Goal: Task Accomplishment & Management: Manage account settings

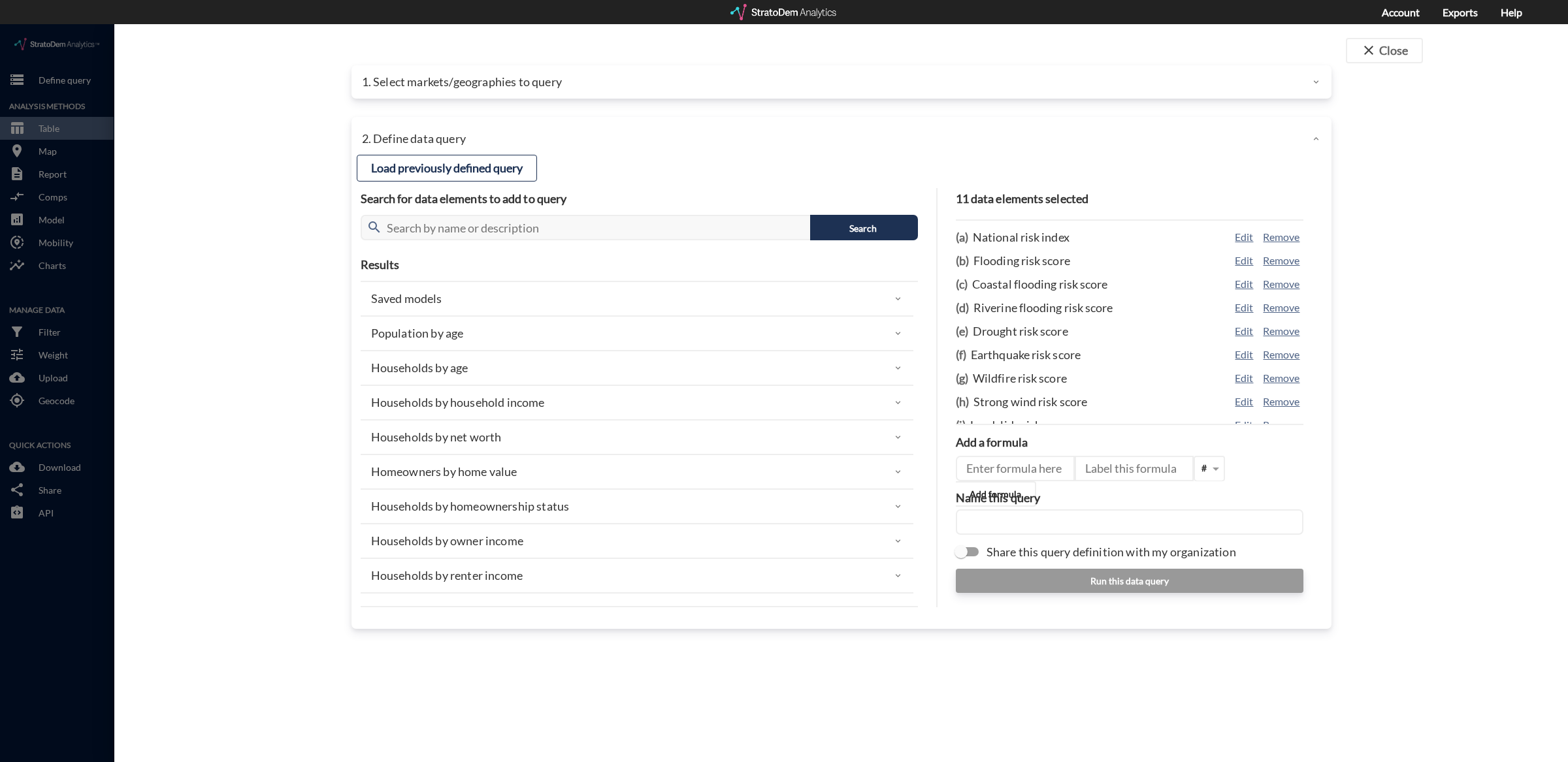
scroll to position [15, 0]
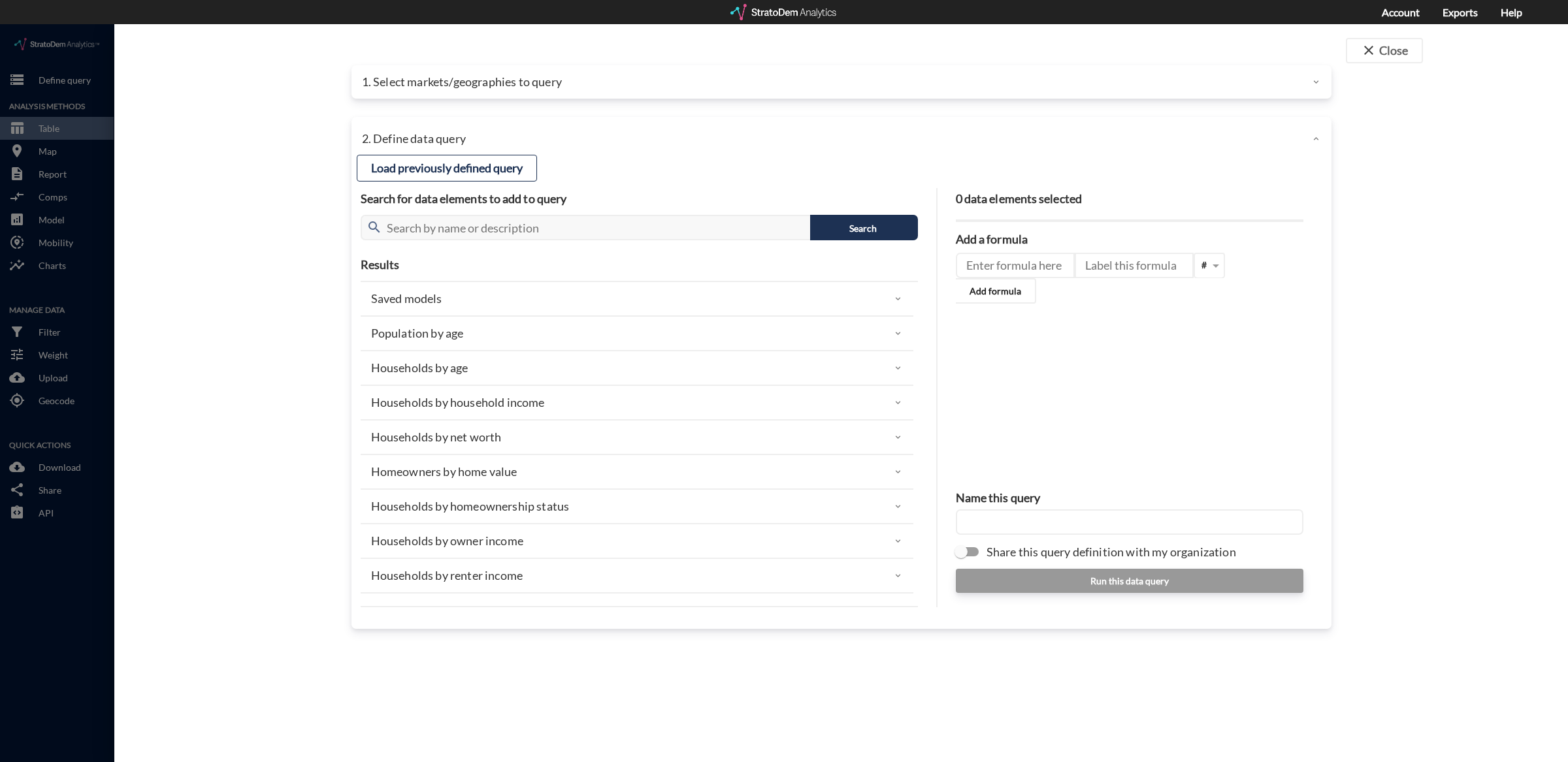
scroll to position [895, 0]
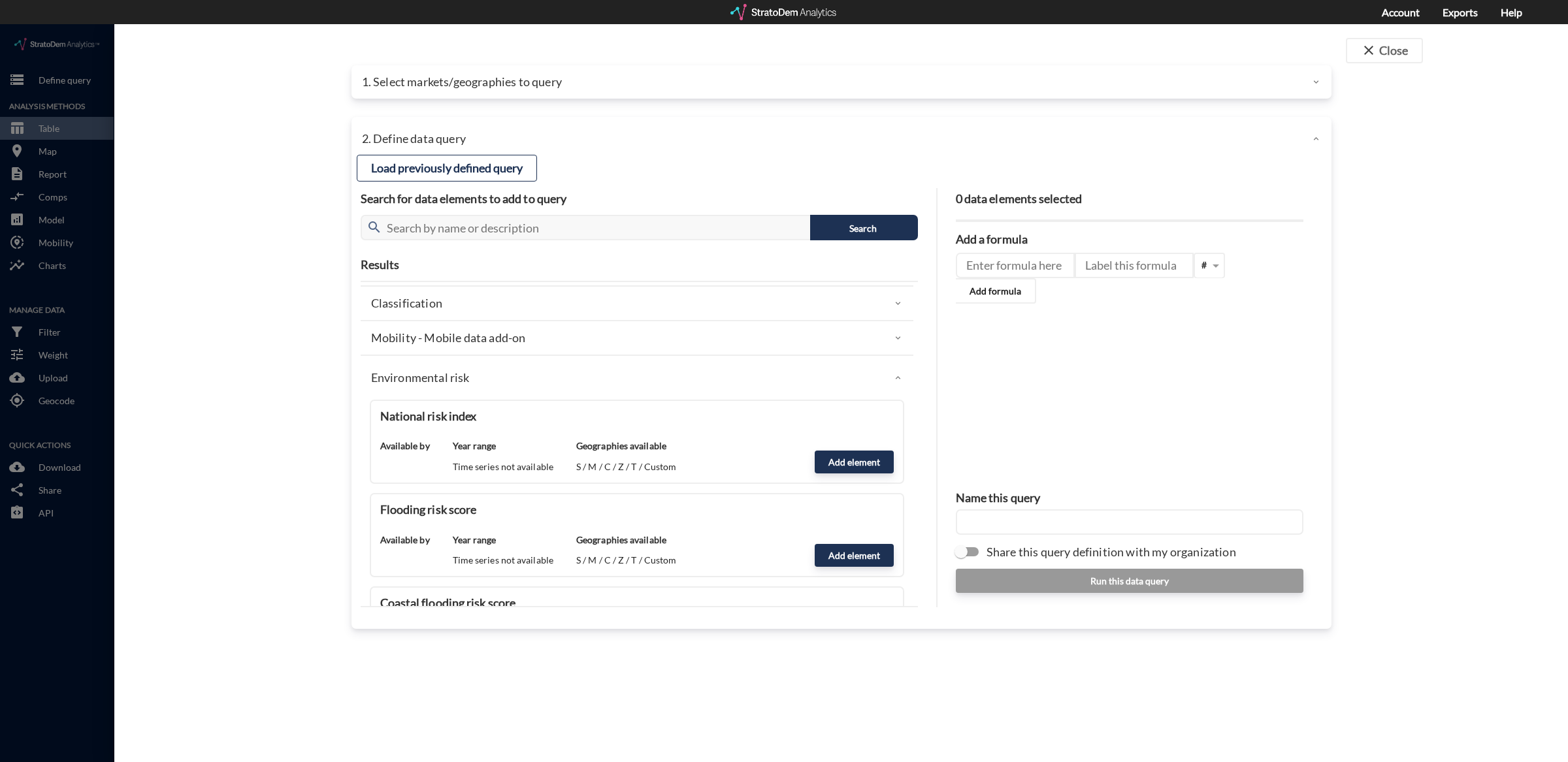
click div "1. Select markets/geographies to query"
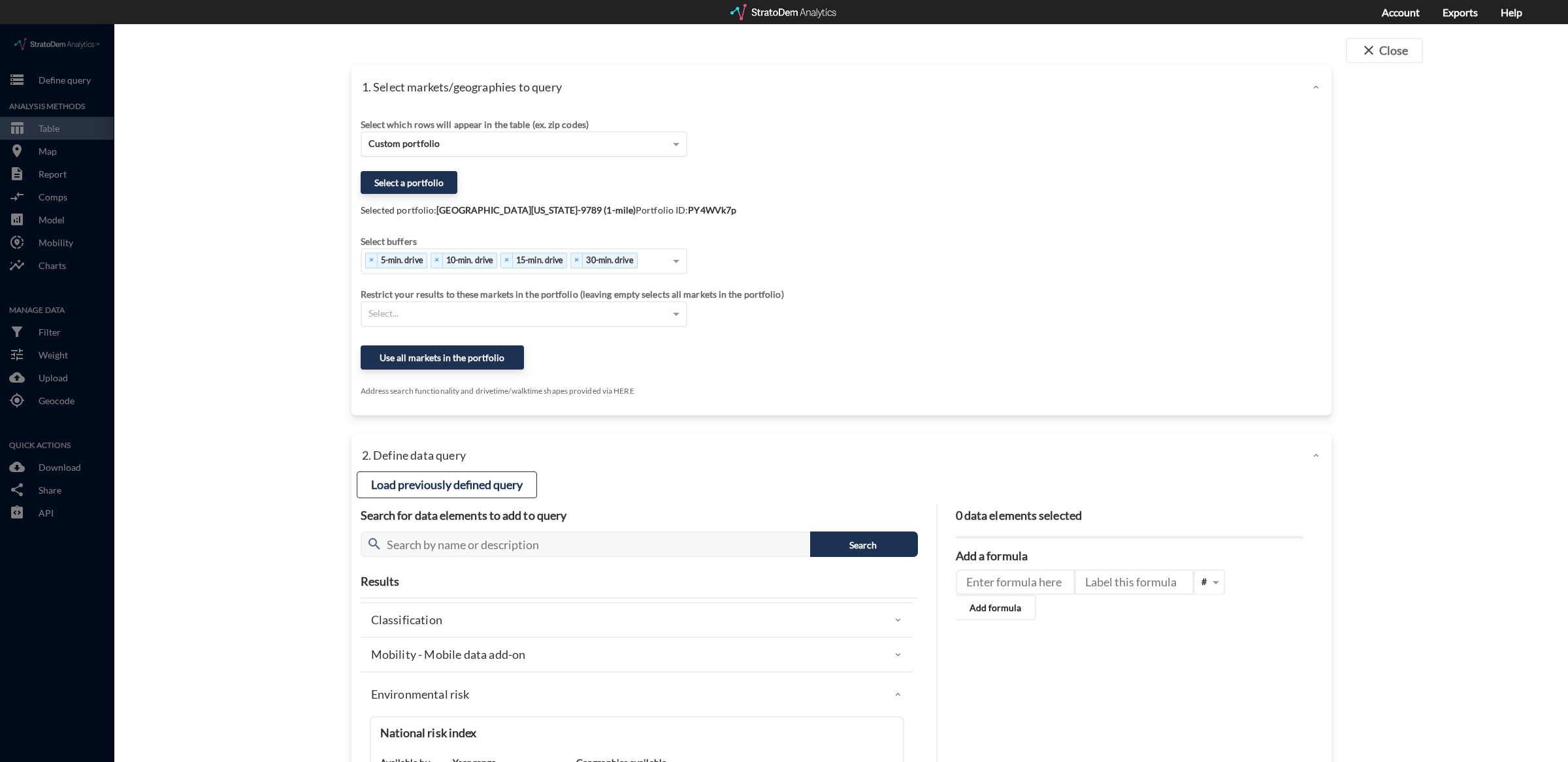
click div "Custom portfolio"
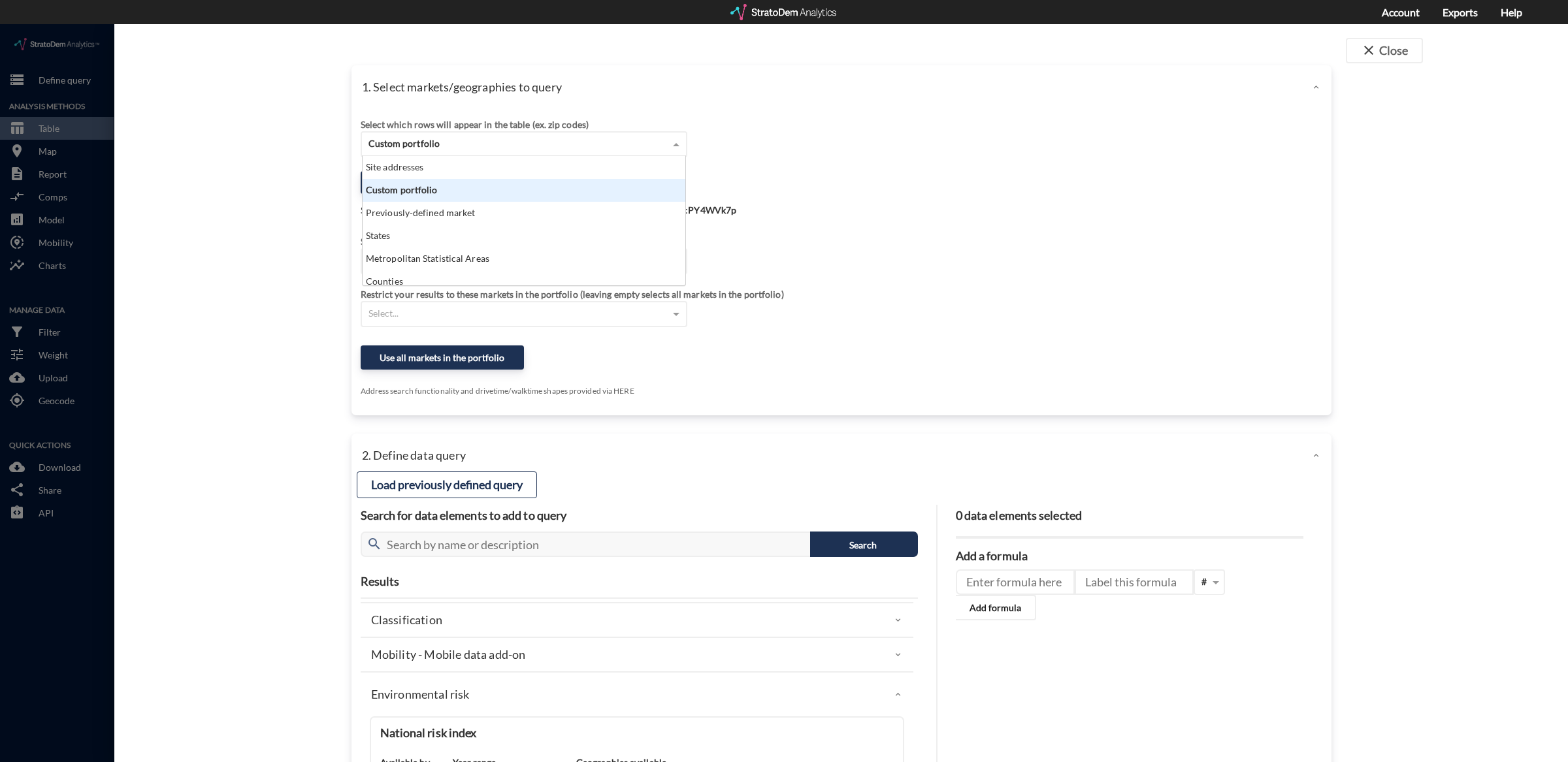
scroll to position [118, 315]
click div "Custom portfolio"
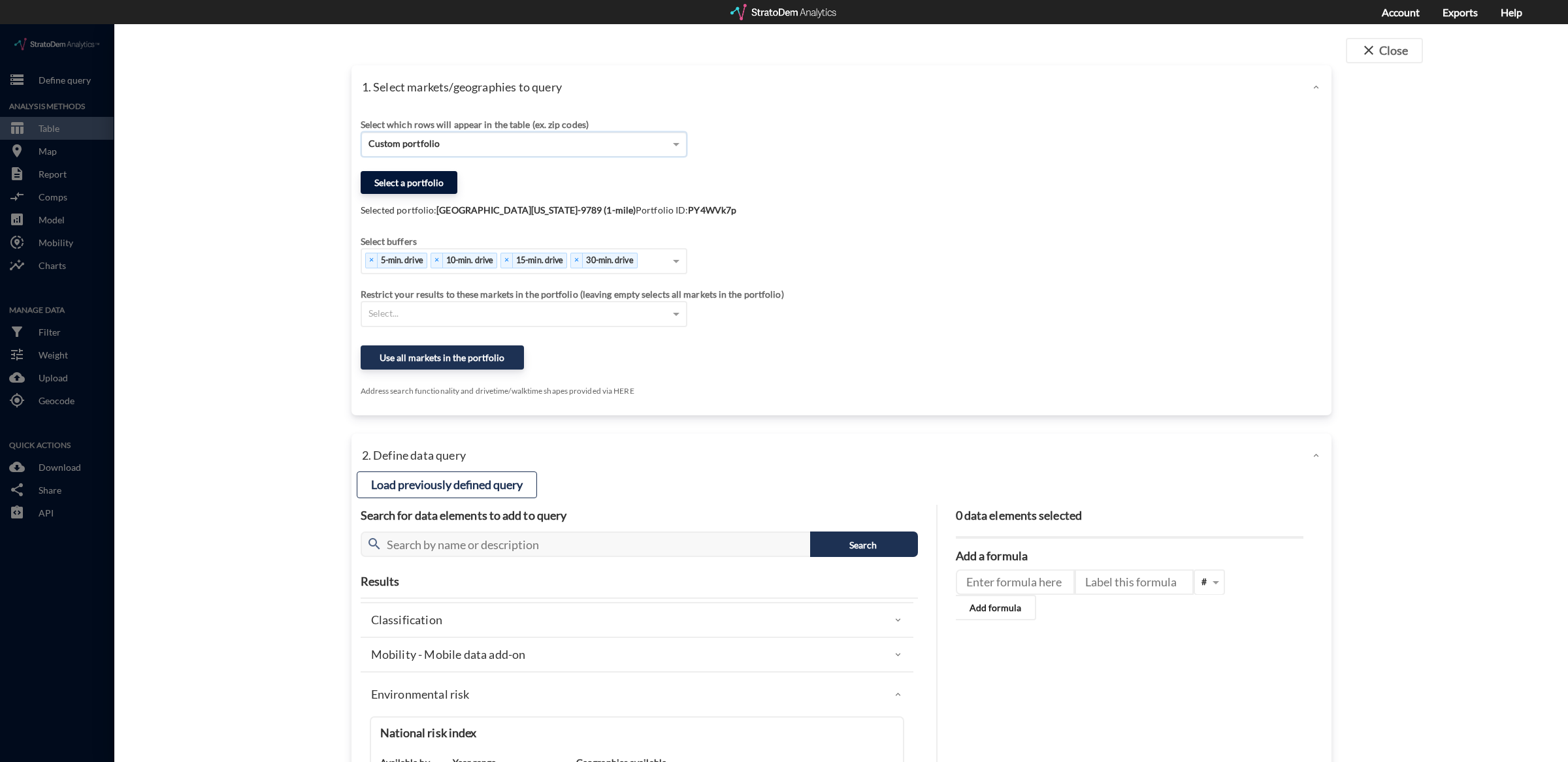
click button "Select a portfolio"
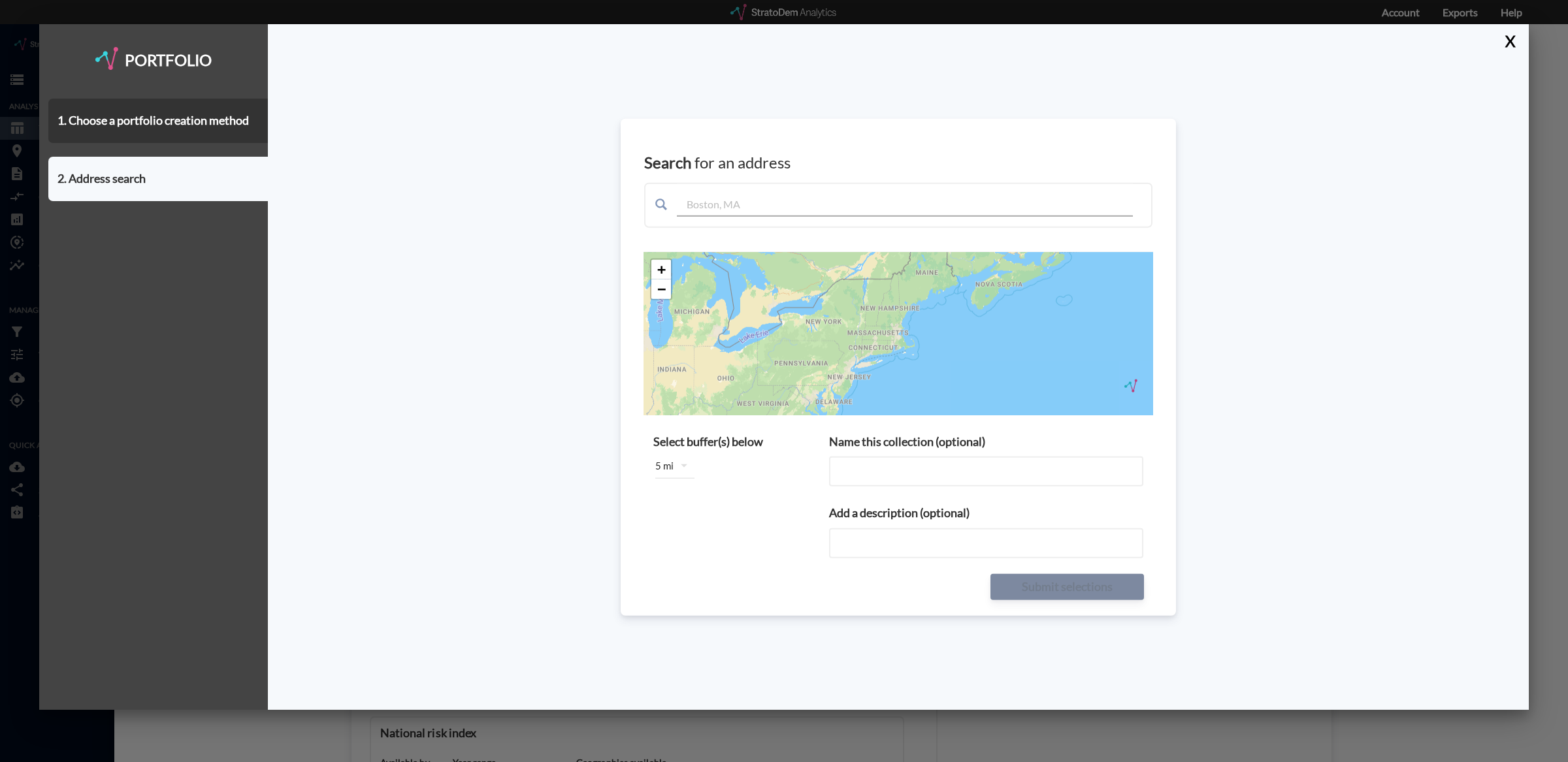
click at [793, 194] on input "text" at bounding box center [904, 200] width 456 height 32
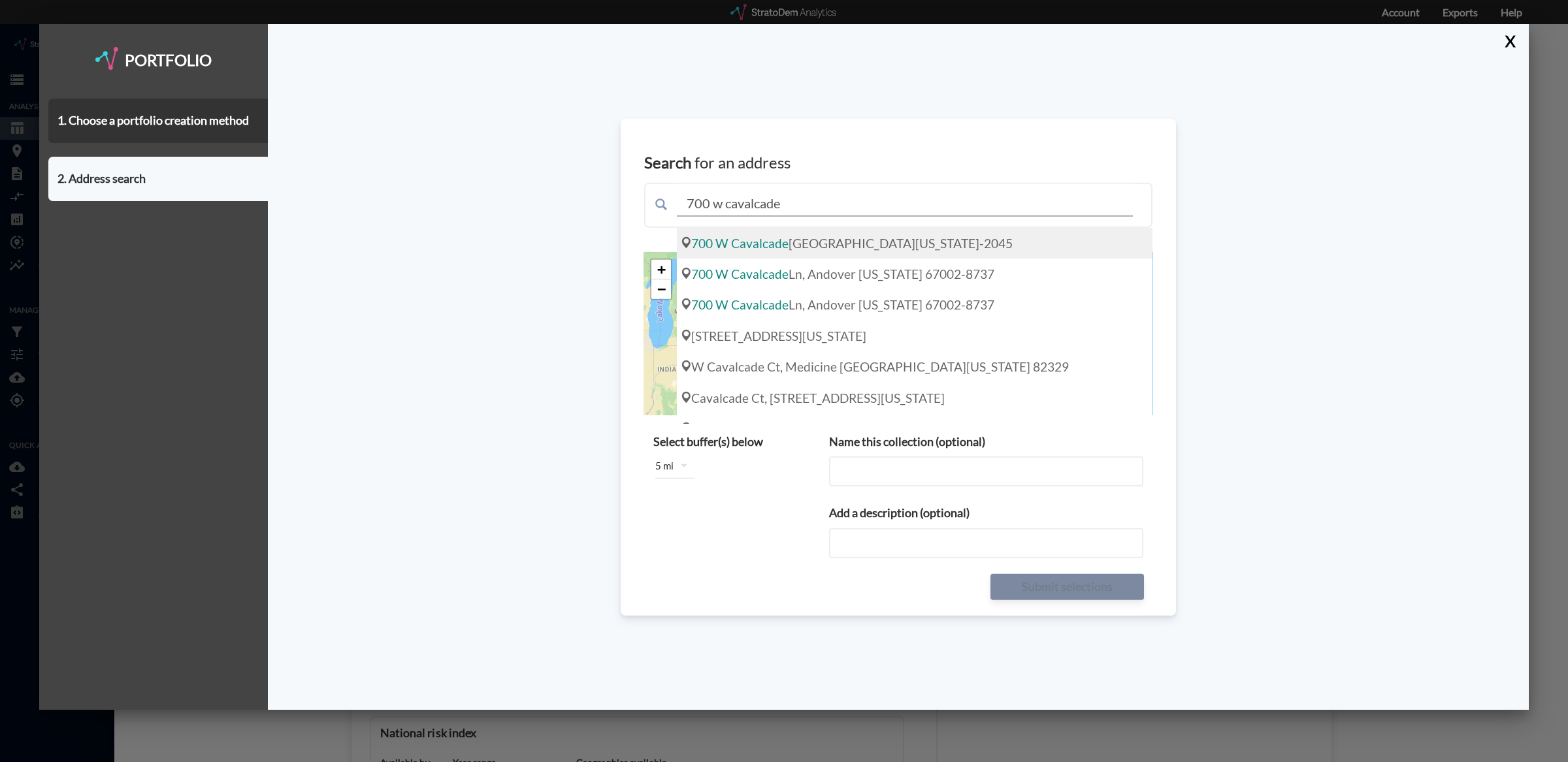
click at [844, 245] on div "700 W Cavalcade St, Houston Texas 77009-2045" at bounding box center [915, 243] width 476 height 31
type input "700 W Cavalcade St, Houston Texas 77009-2045"
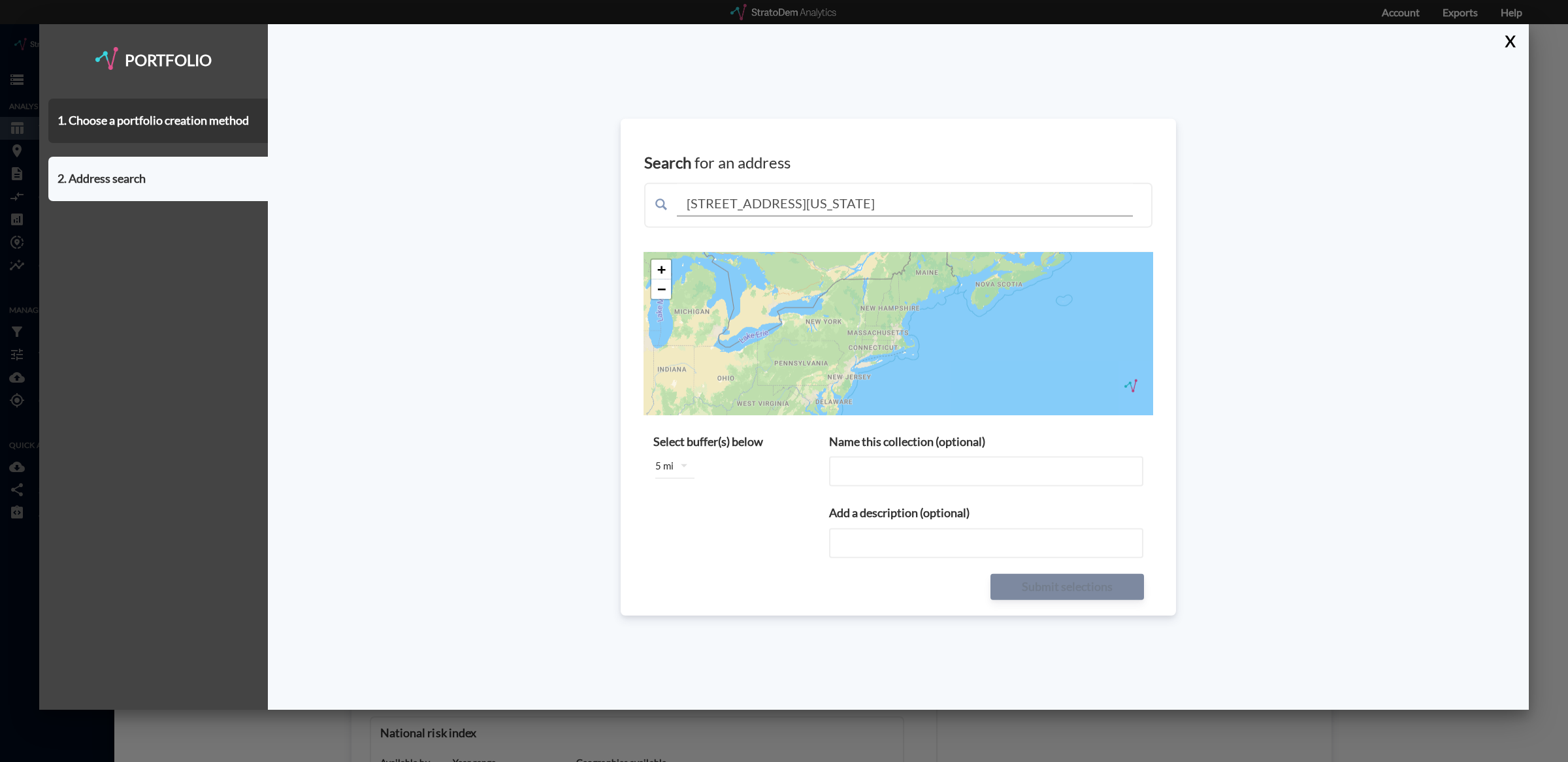
type input "700 W Cavalcade St, Houston Texas 77009-2045"
type input "700 W Cavalcade St, Houston Texas 77009-2045 buffers"
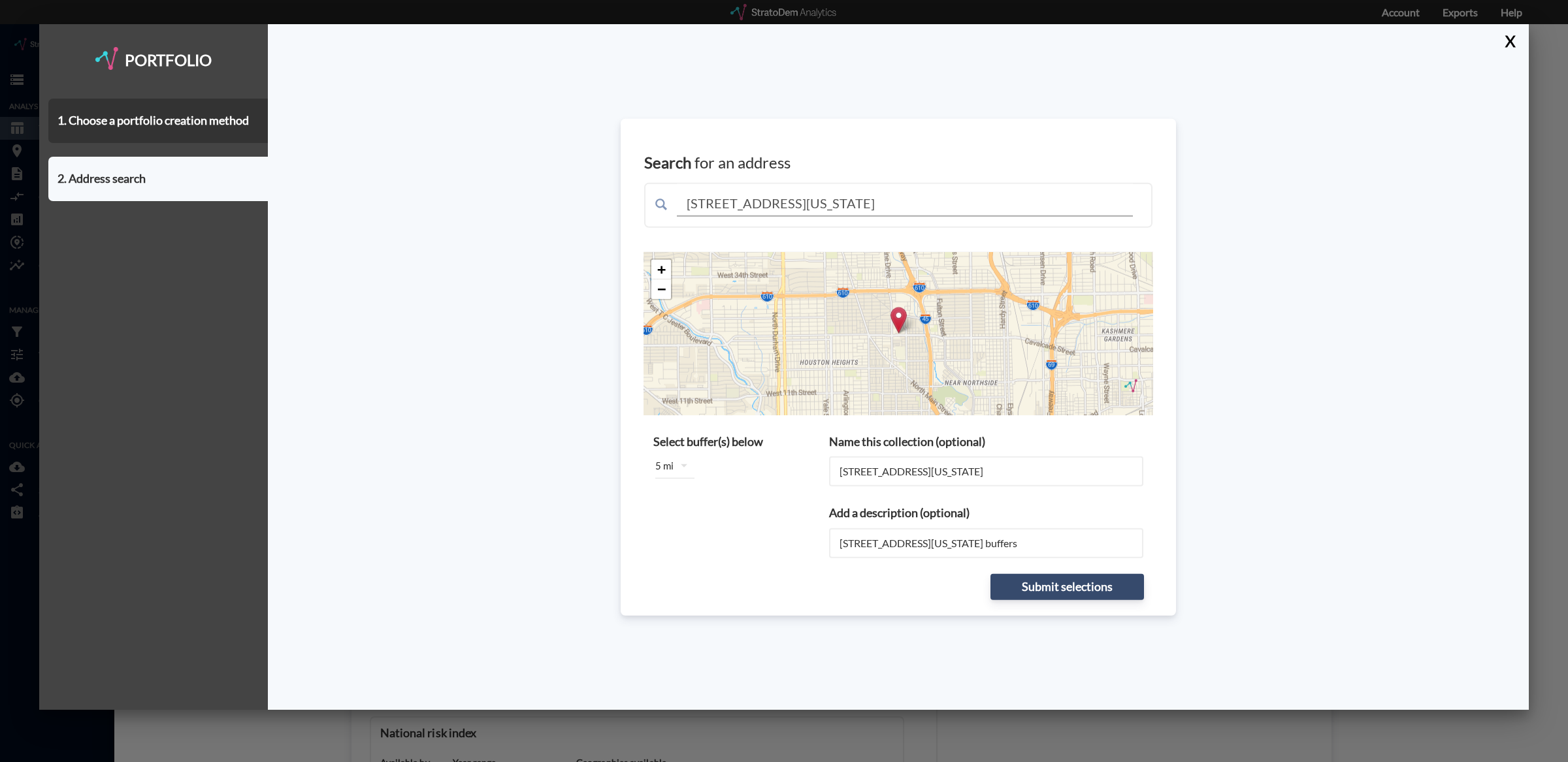
click at [670, 467] on button "button" at bounding box center [683, 465] width 31 height 31
click at [684, 524] on div "5 miles" at bounding box center [681, 531] width 52 height 21
click at [686, 485] on div "2 miles" at bounding box center [681, 489] width 52 height 21
click at [689, 468] on div "1 mile" at bounding box center [681, 469] width 52 height 21
click at [688, 492] on div "2 miles" at bounding box center [681, 489] width 52 height 21
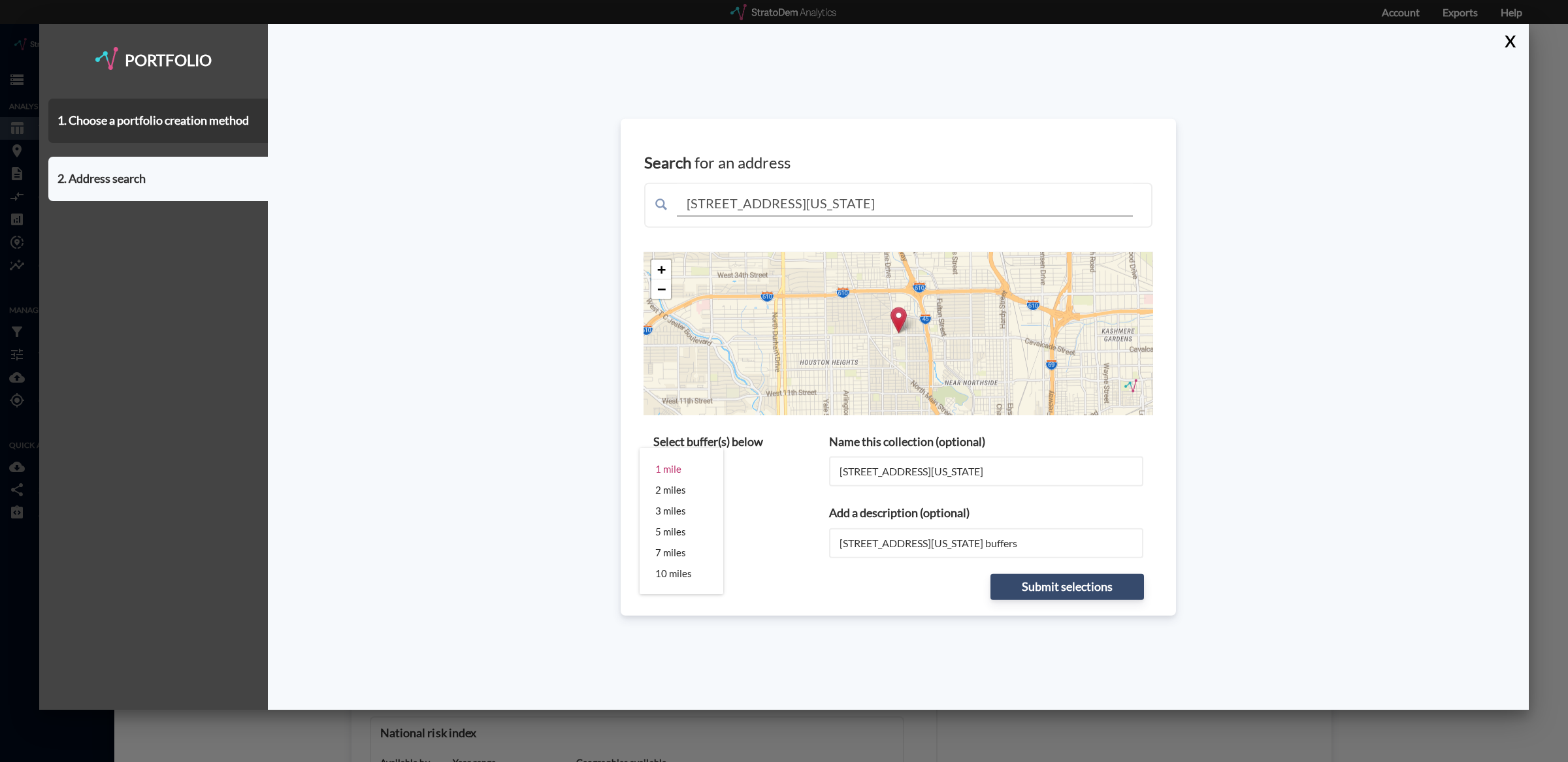
click at [782, 486] on div "1 mile 2 miles 3 miles 5 miles 7 miles 10 miles" at bounding box center [784, 381] width 1568 height 762
click at [1115, 582] on button "Submit selections" at bounding box center [1067, 587] width 153 height 26
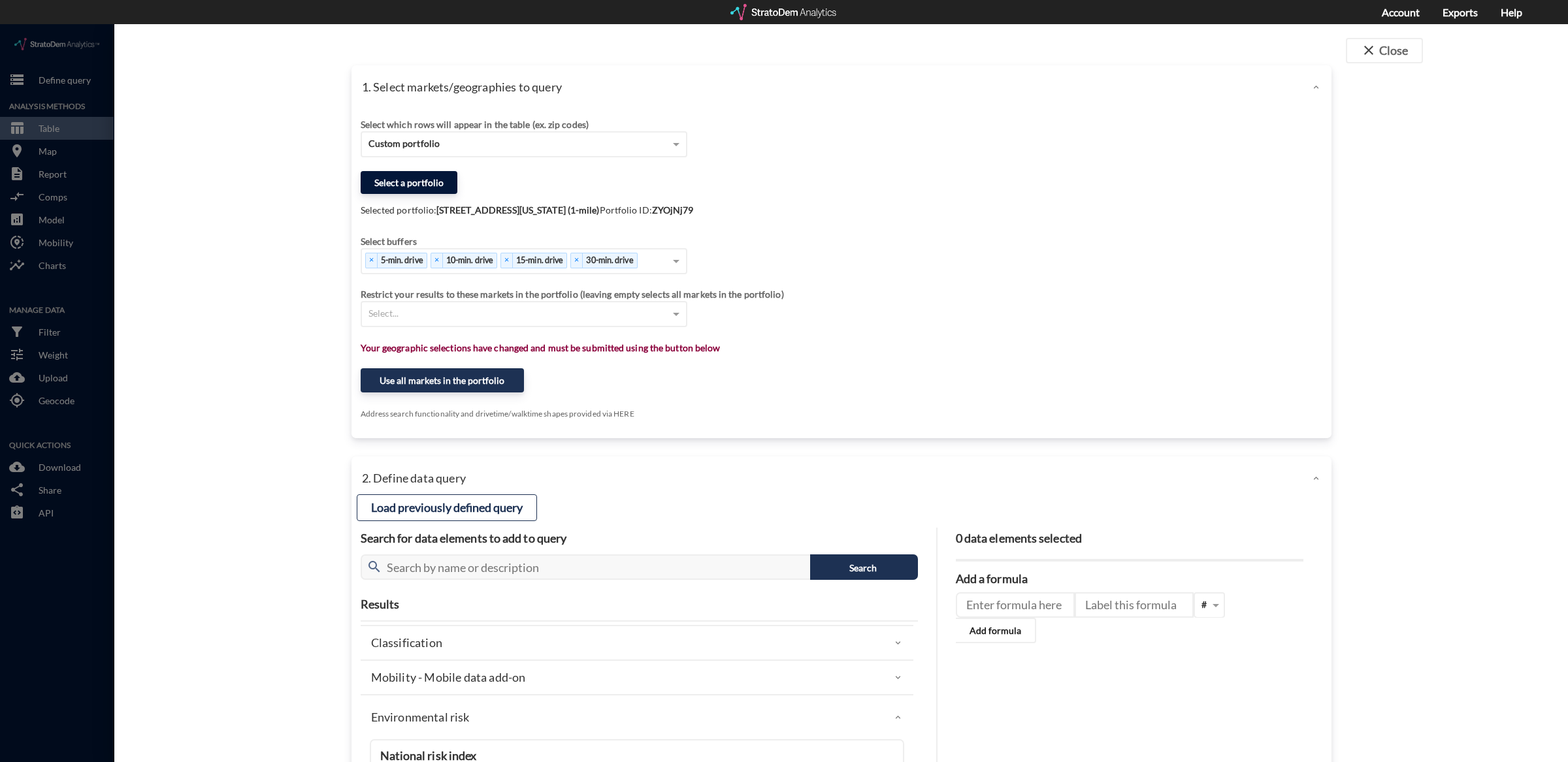
click button "Select a portfolio"
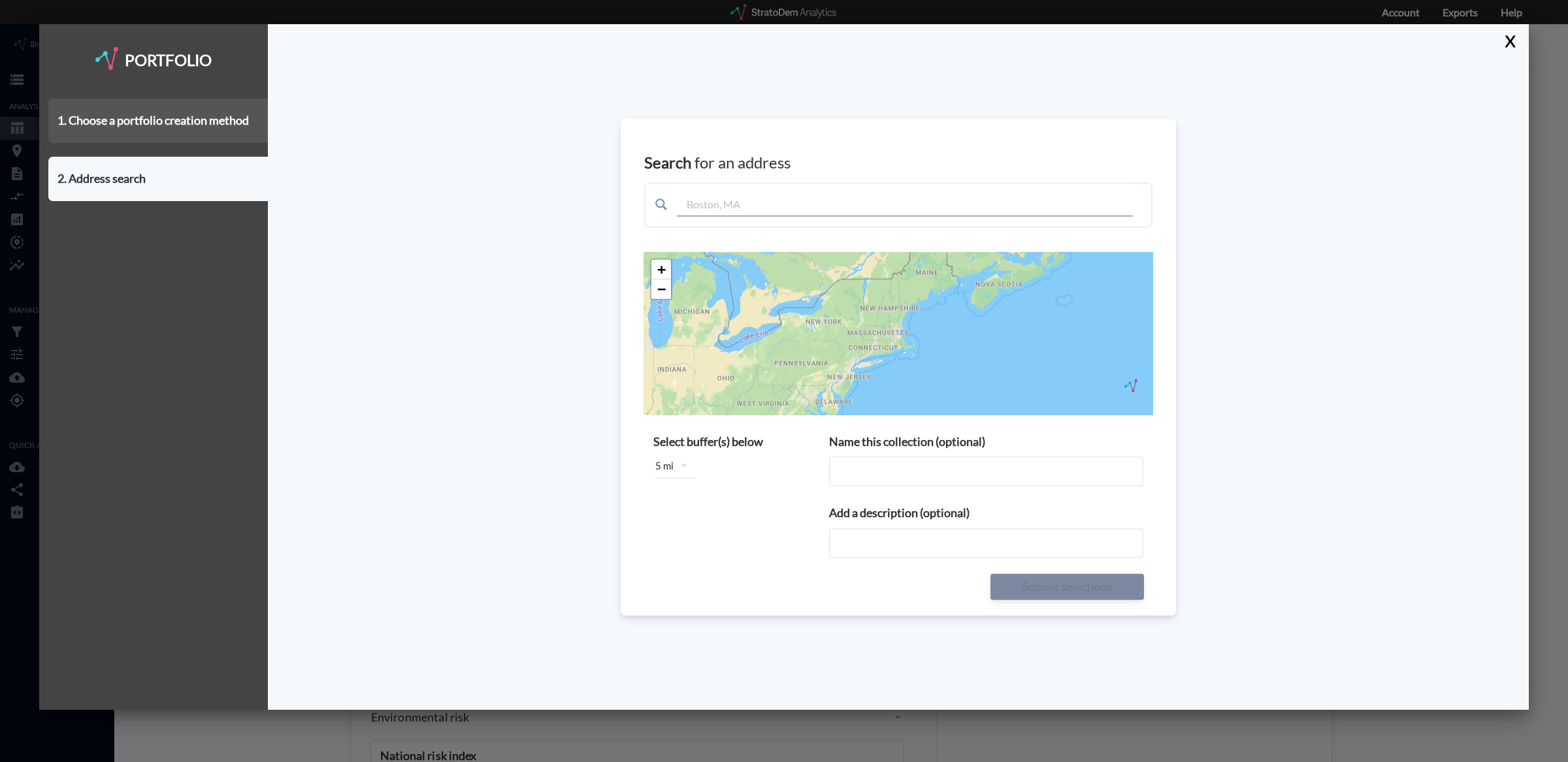
click at [229, 124] on div "1. Choose a portfolio creation method" at bounding box center [158, 120] width 219 height 44
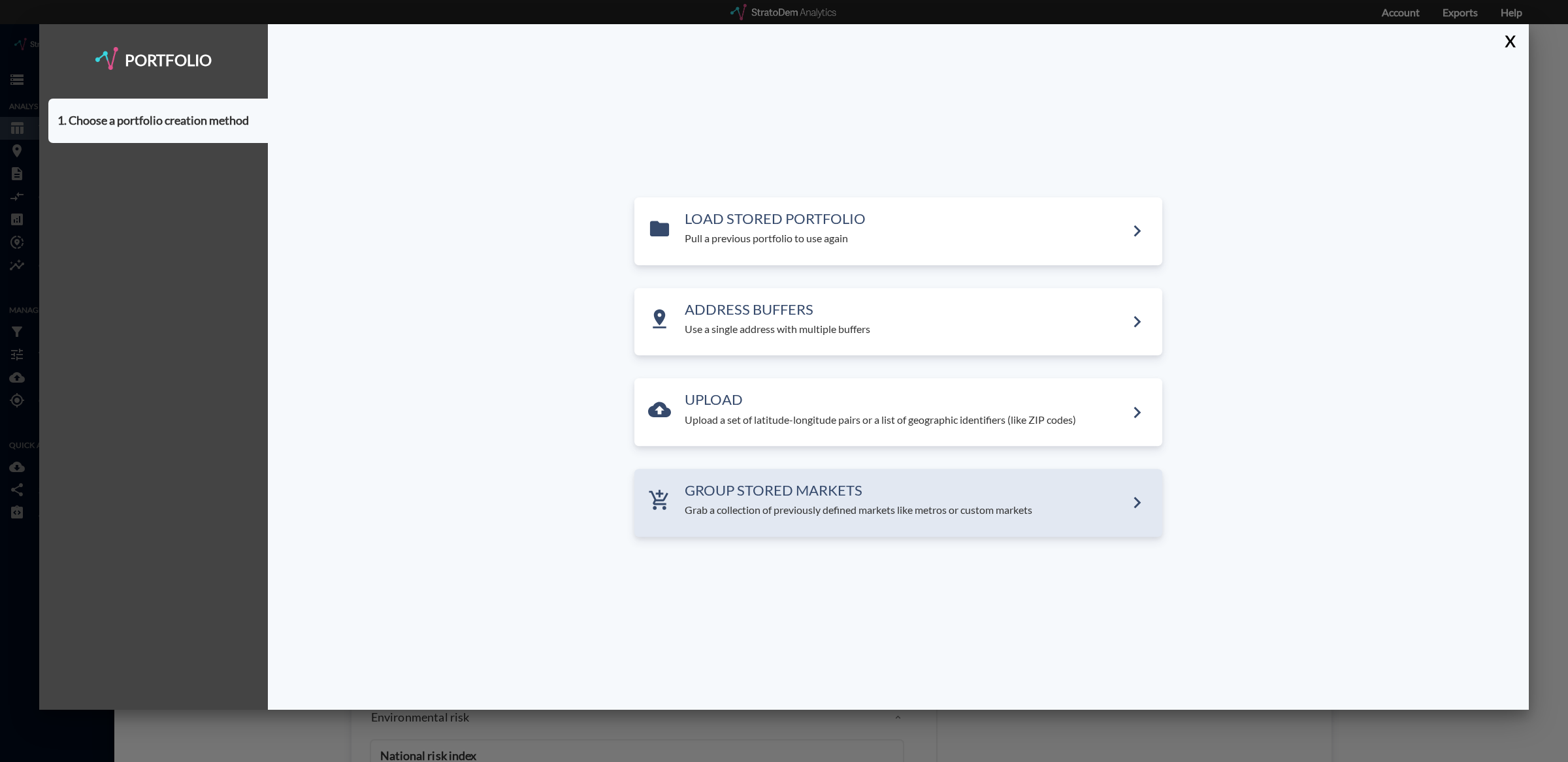
click at [920, 496] on h3 "GROUP STORED MARKETS" at bounding box center [905, 489] width 441 height 15
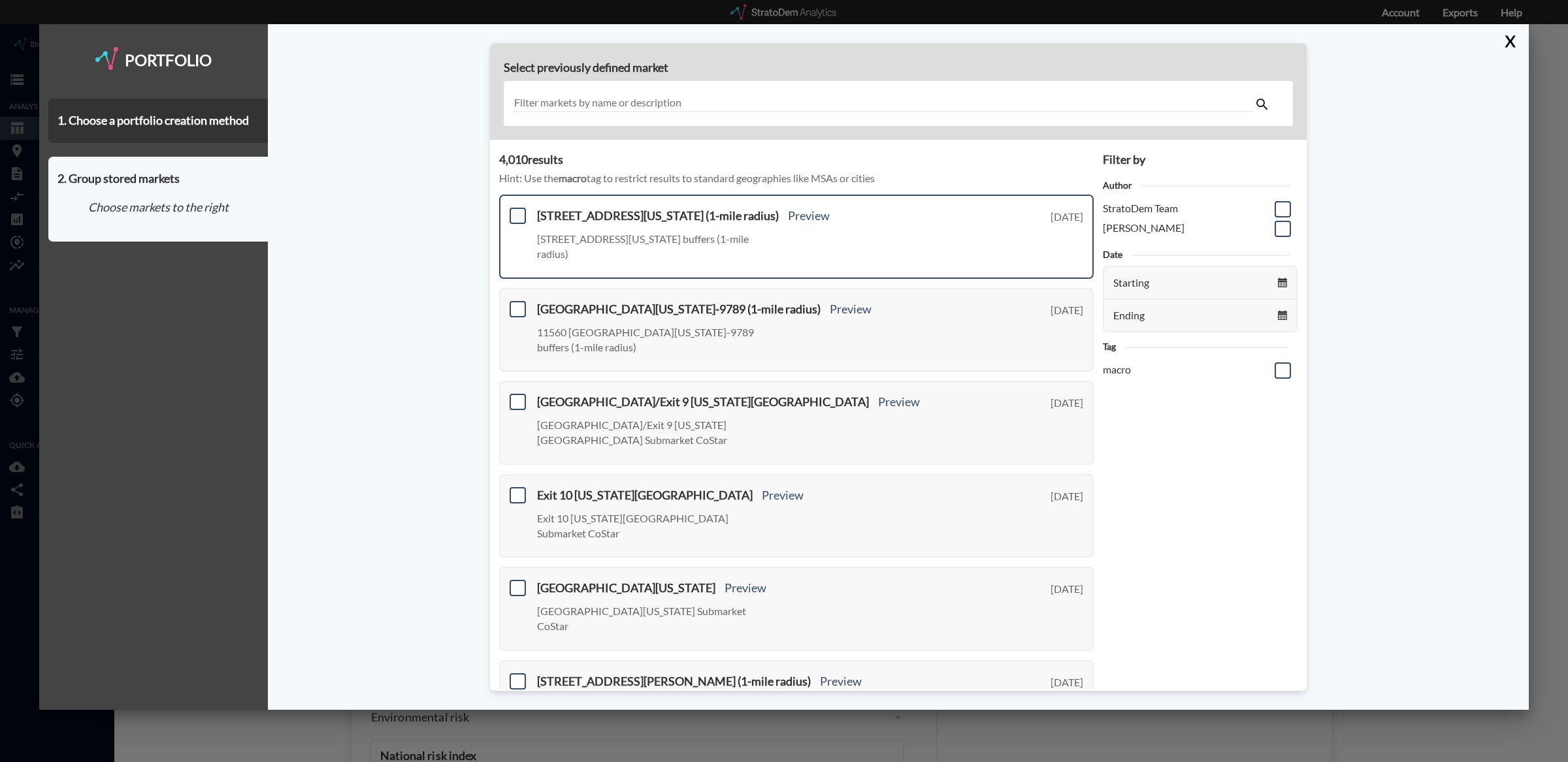
click at [516, 215] on span at bounding box center [518, 216] width 16 height 16
click at [516, 210] on input "checkbox" at bounding box center [516, 210] width 0 height 0
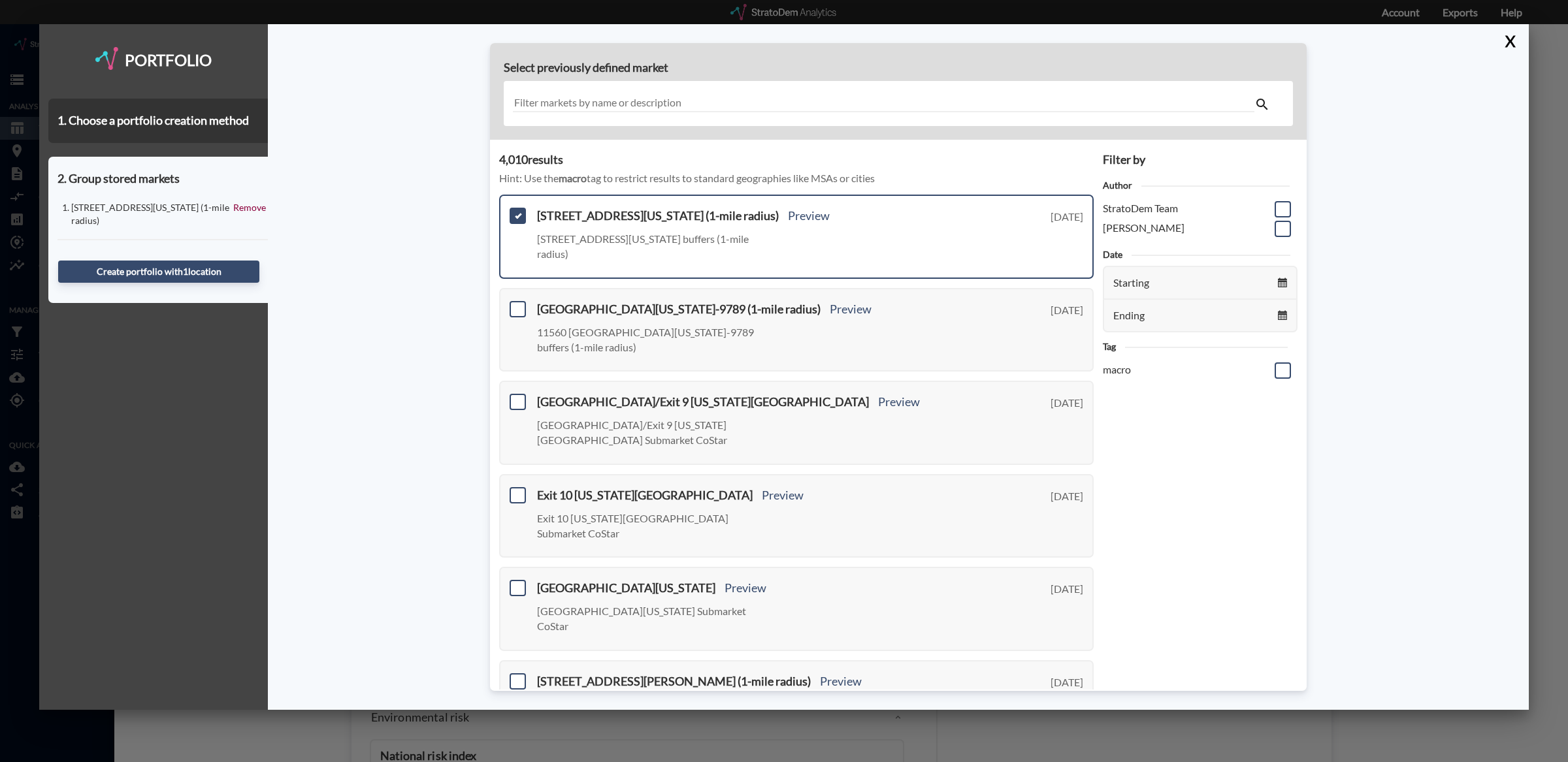
click at [636, 104] on input "text" at bounding box center [883, 103] width 741 height 18
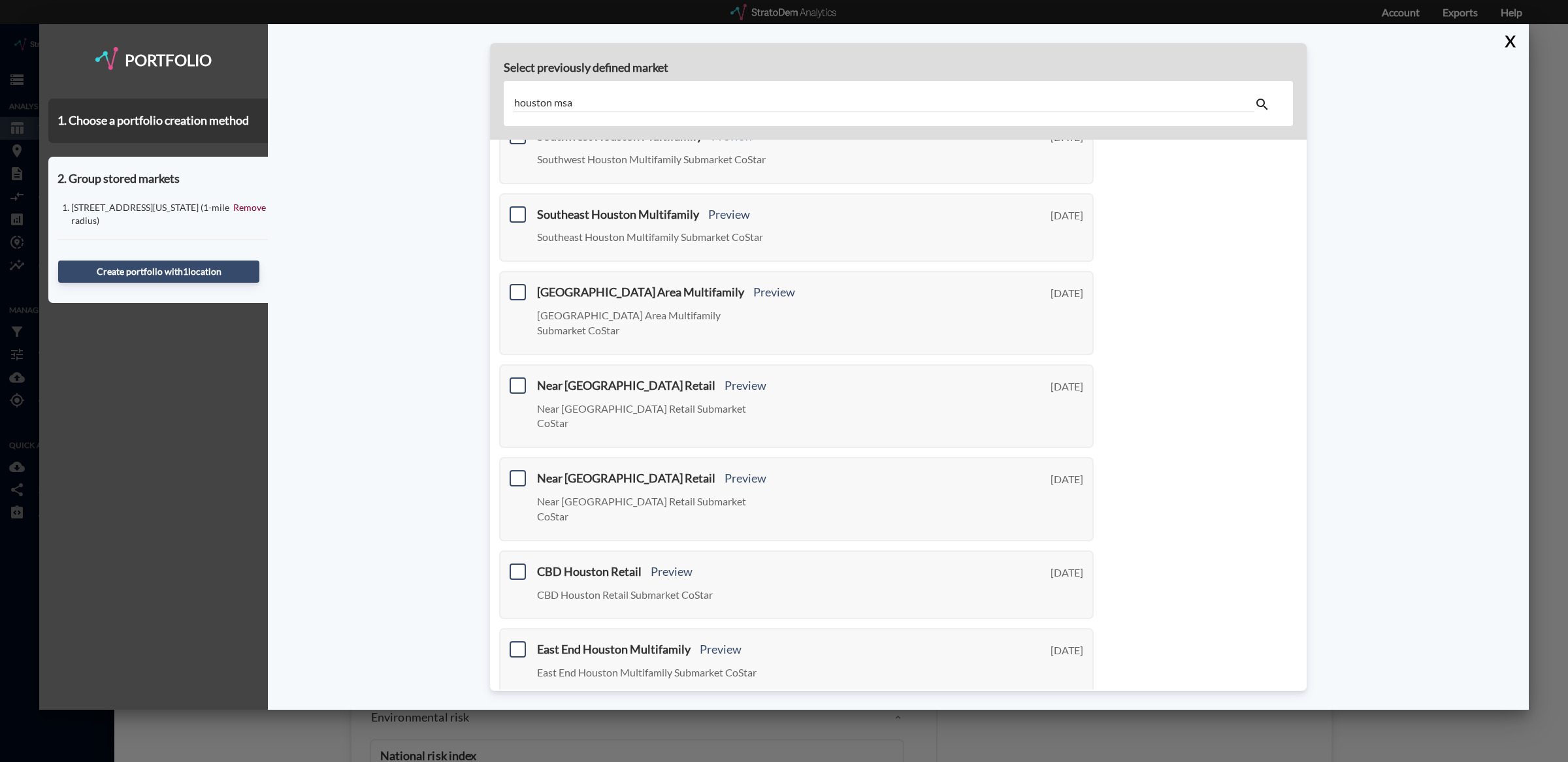
scroll to position [354, 0]
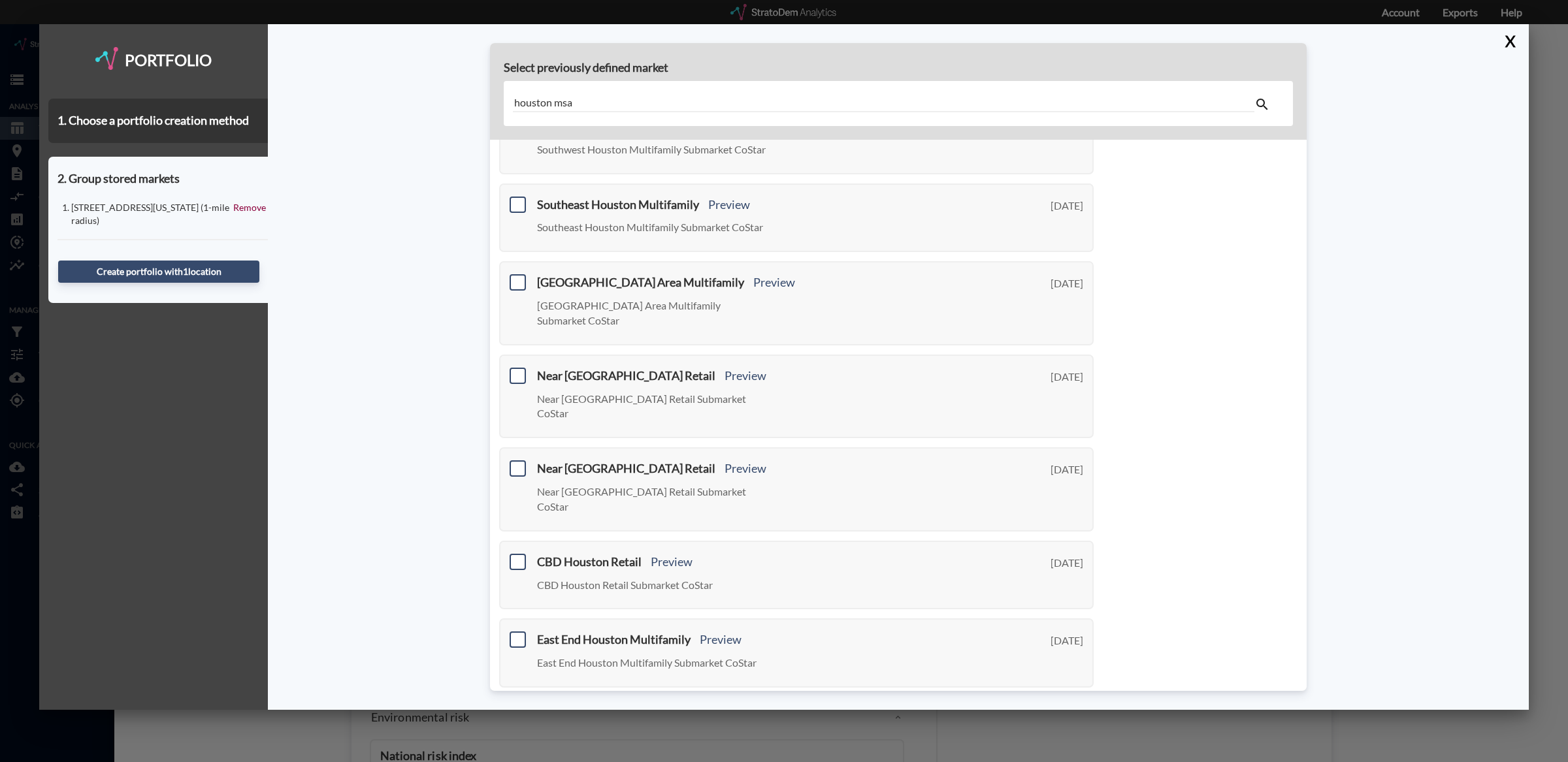
click at [1081, 702] on link "Next >" at bounding box center [1078, 709] width 30 height 15
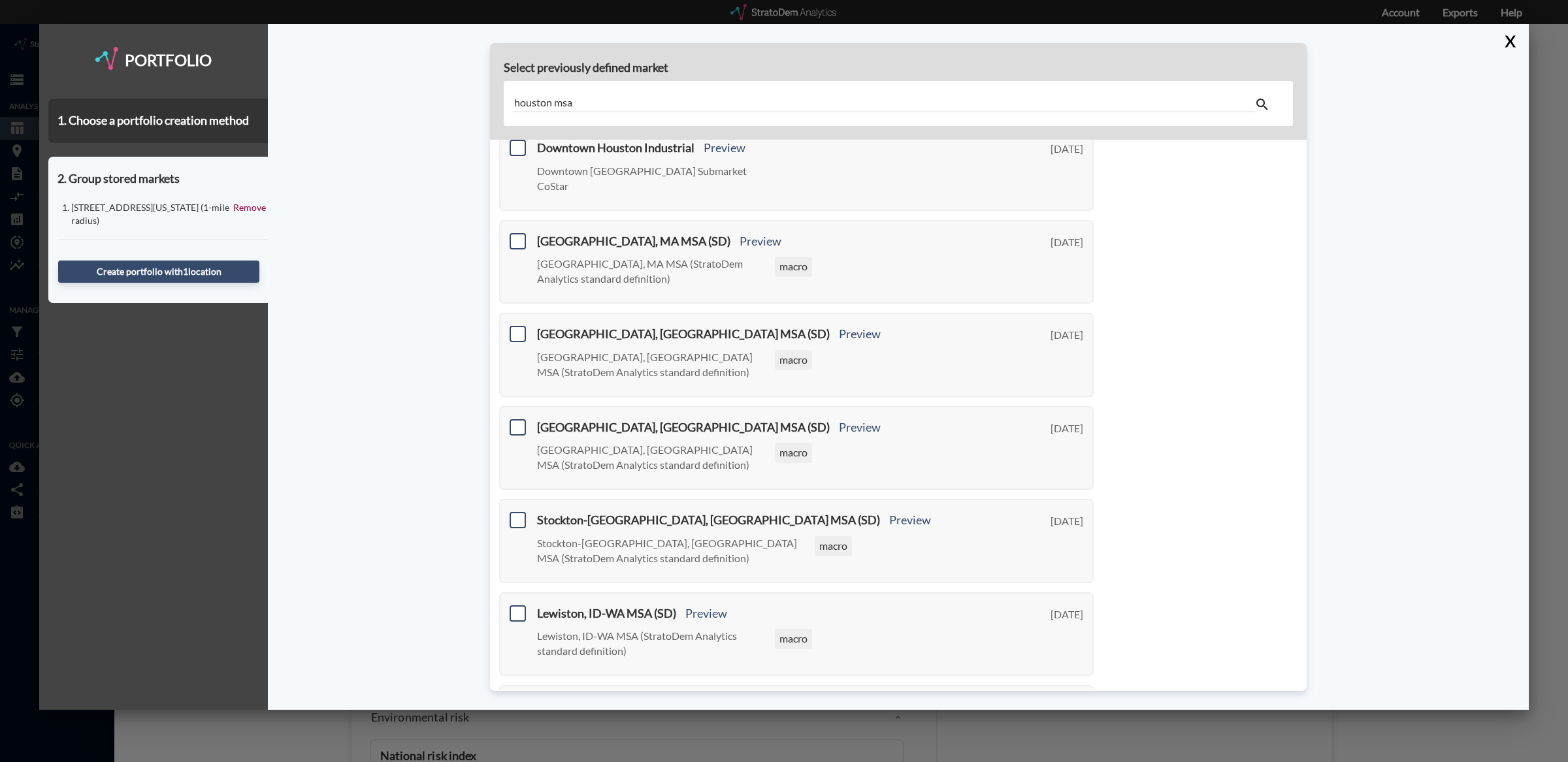
scroll to position [429, 0]
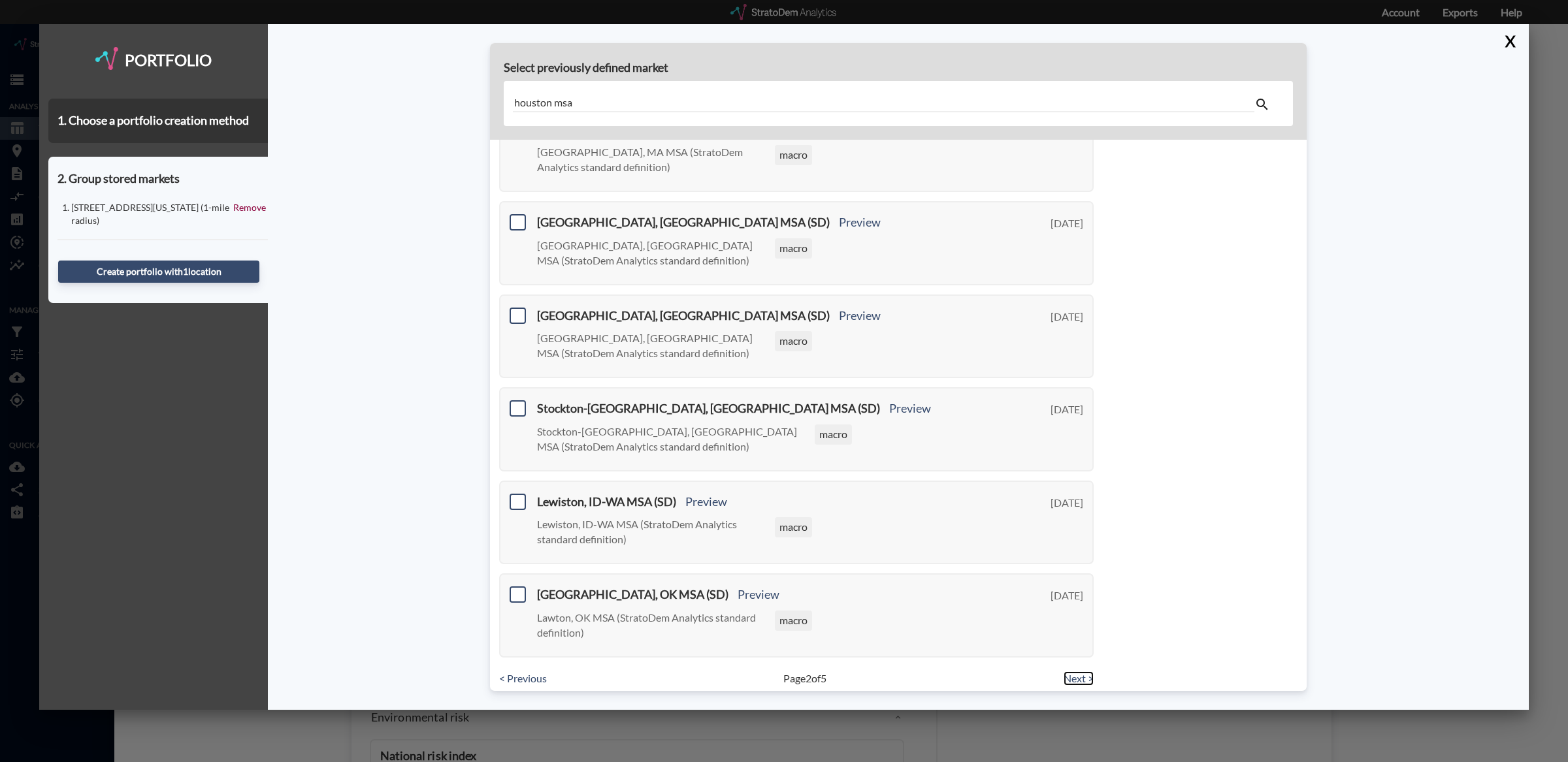
click at [1084, 672] on link "Next >" at bounding box center [1078, 679] width 30 height 15
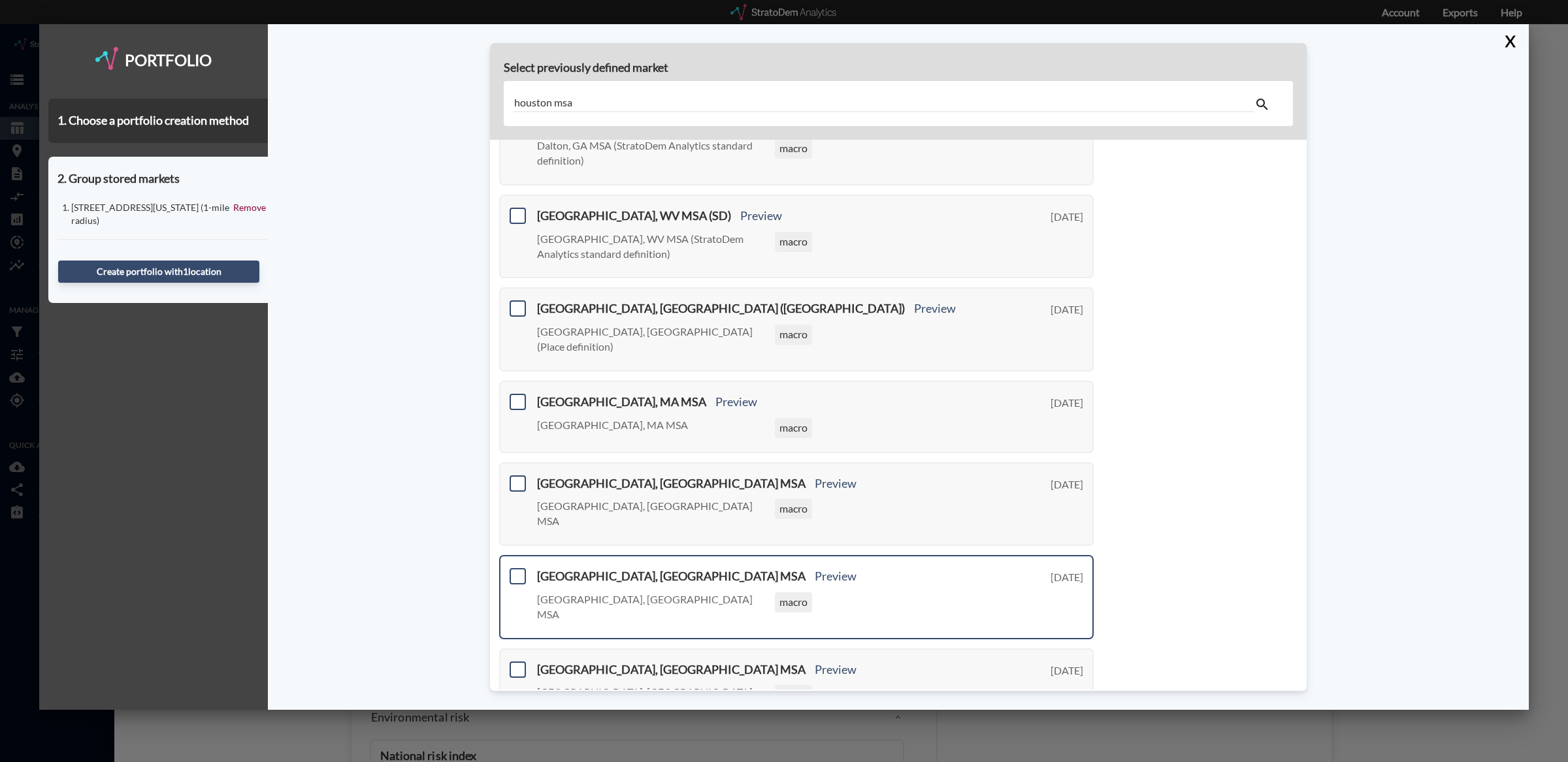
scroll to position [0, 0]
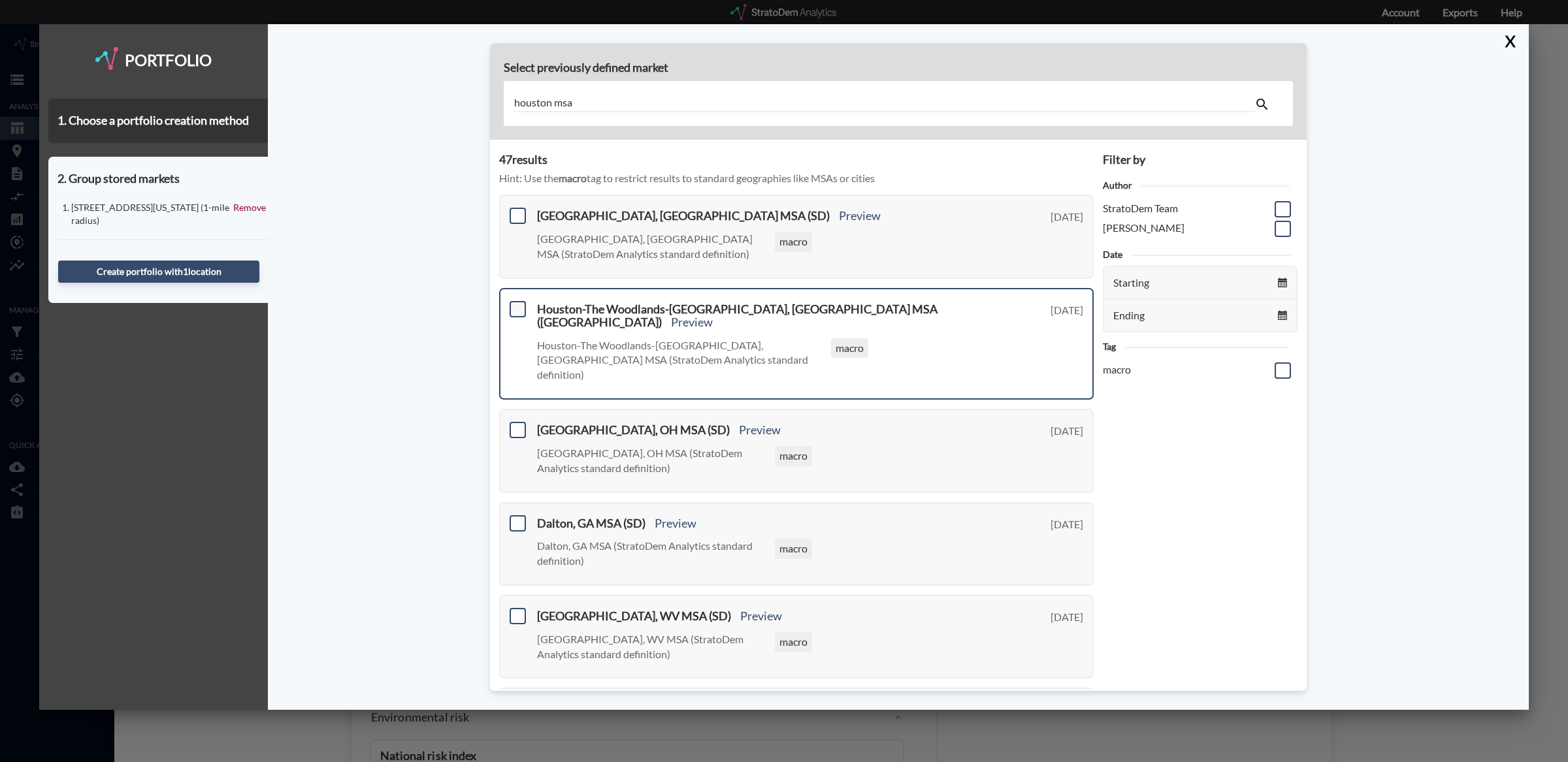
click at [524, 312] on span at bounding box center [518, 309] width 16 height 16
click at [516, 304] on input "checkbox" at bounding box center [516, 304] width 0 height 0
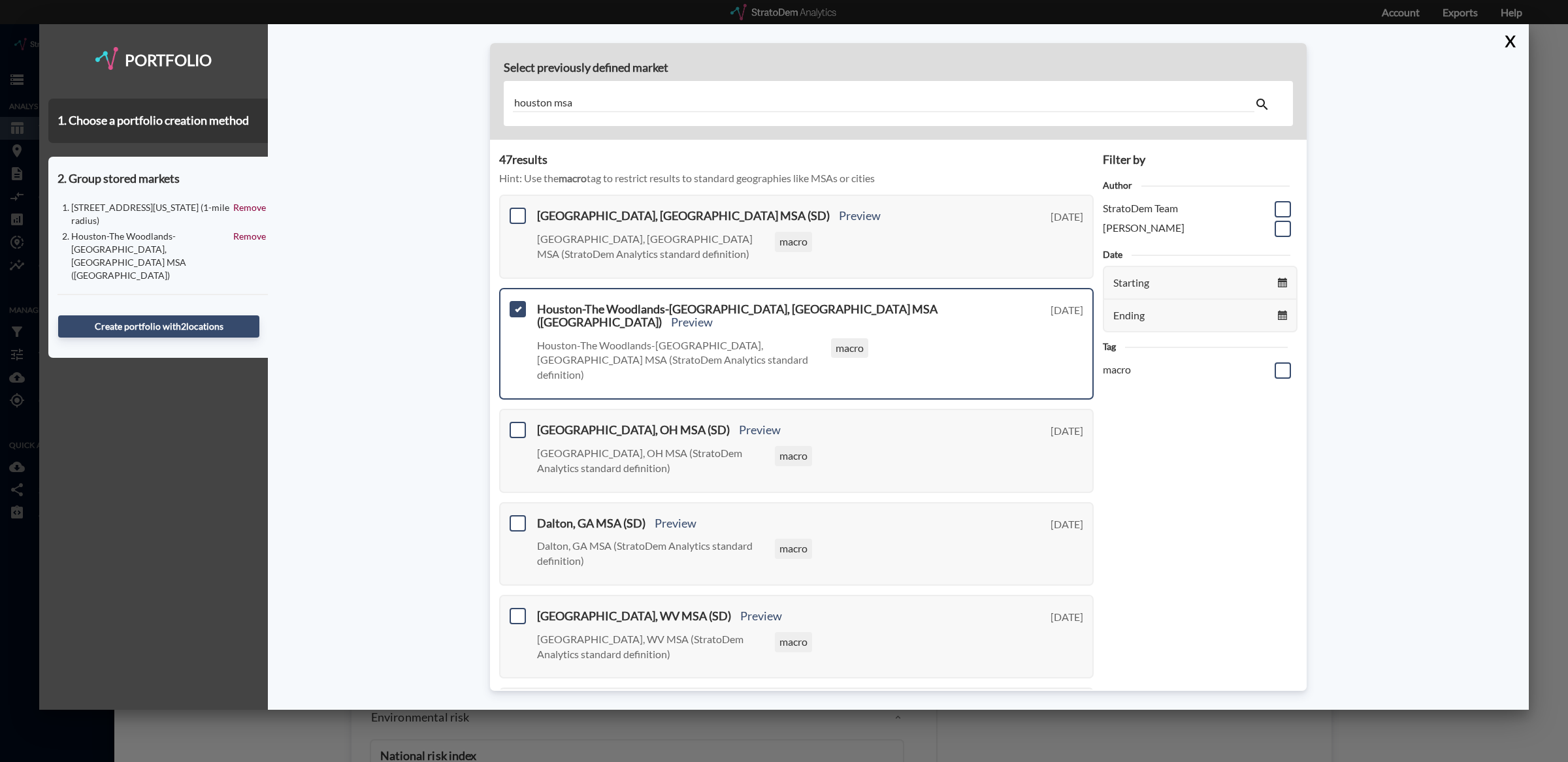
click at [607, 109] on input "houston msa" at bounding box center [883, 103] width 741 height 18
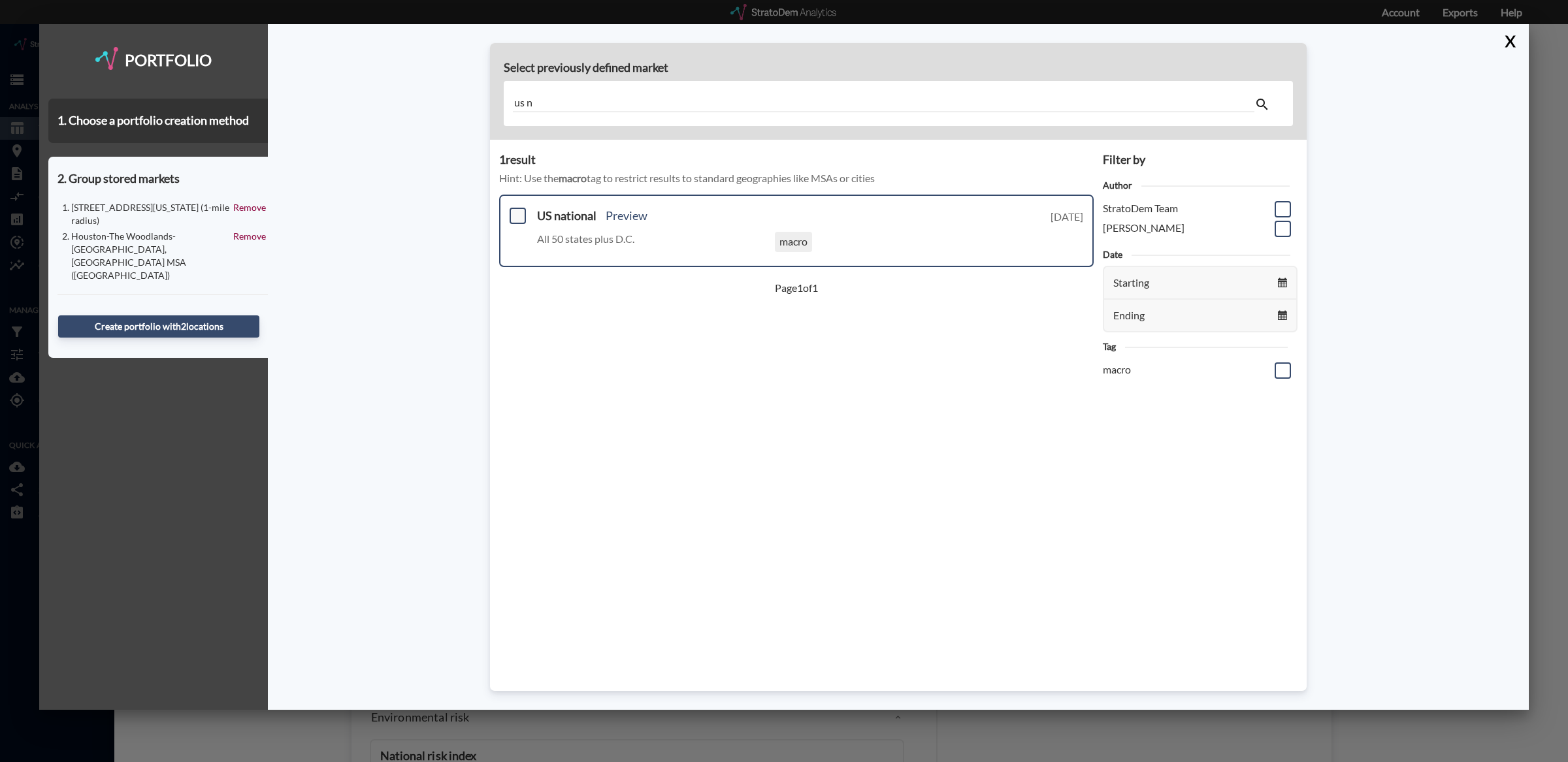
type input "us n"
click at [520, 212] on span at bounding box center [518, 216] width 16 height 16
click at [516, 210] on input "checkbox" at bounding box center [516, 210] width 0 height 0
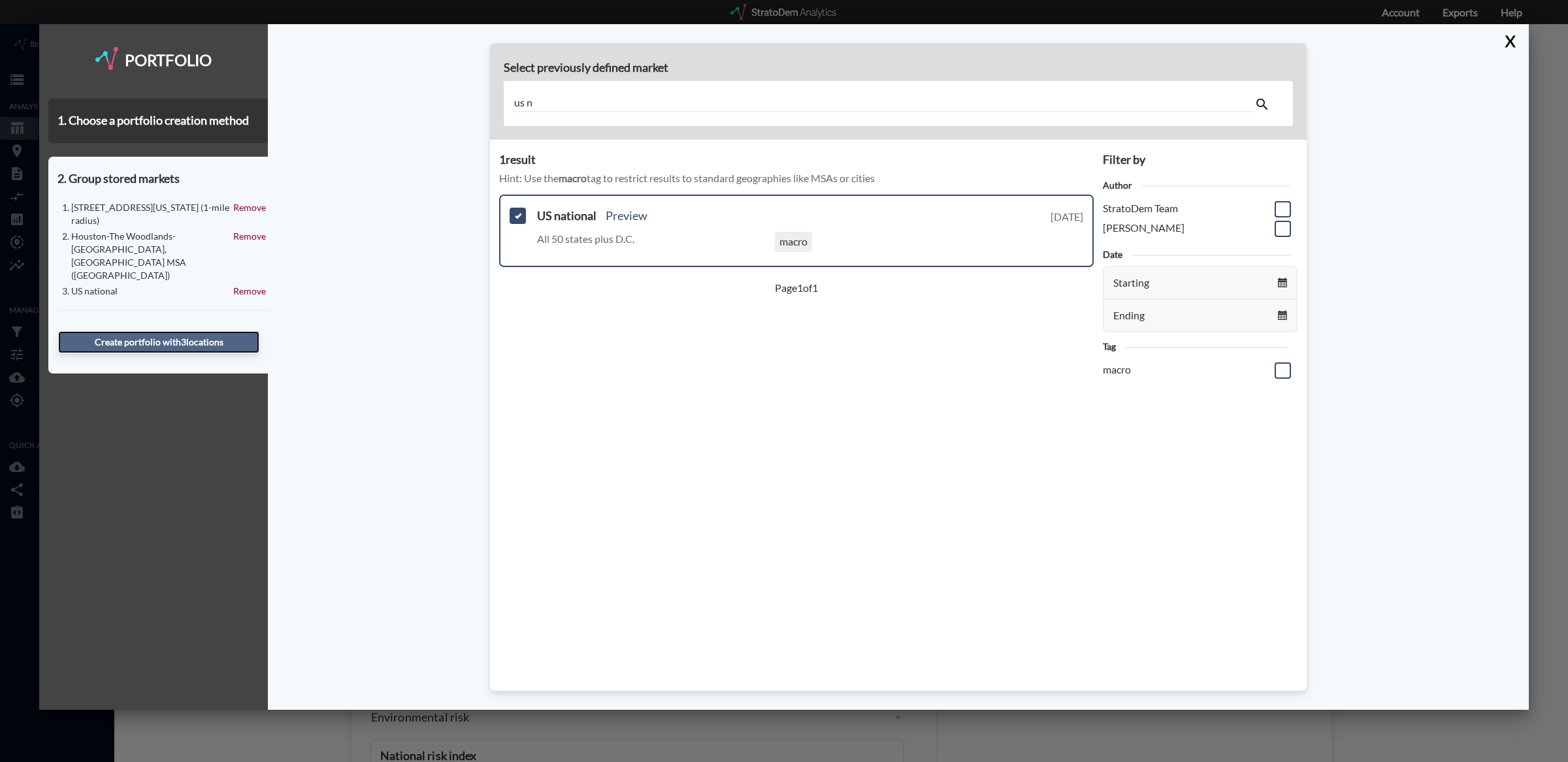
click at [146, 331] on button "Create portfolio with 3 location s" at bounding box center [158, 343] width 201 height 23
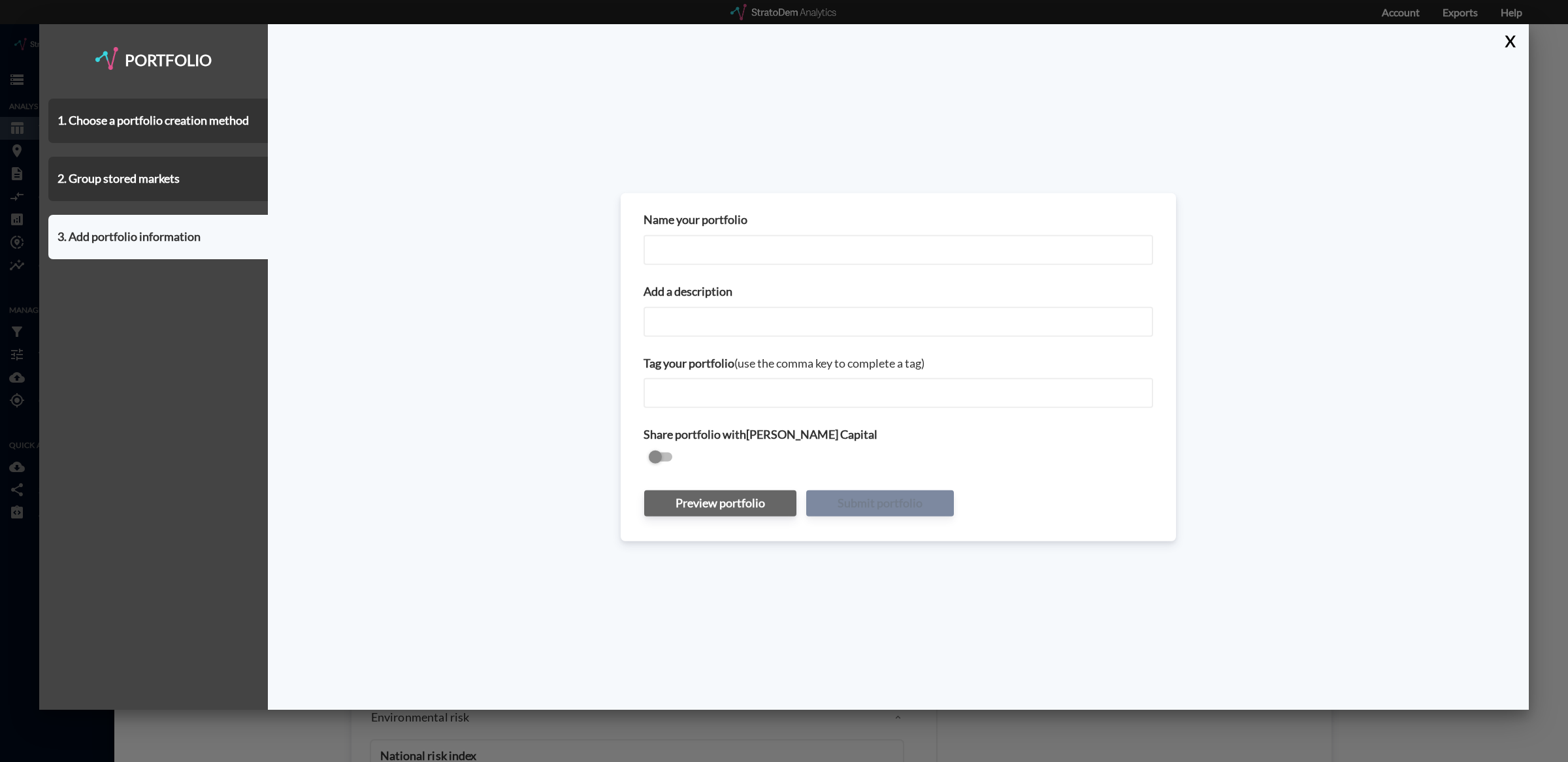
click at [727, 252] on input "Name your portfolio" at bounding box center [899, 250] width 510 height 30
type input "Lincoln Heights"
type input "700 W Cavalcade St + Houston MSA + USA"
click at [897, 499] on button "Submit portfolio" at bounding box center [879, 503] width 148 height 26
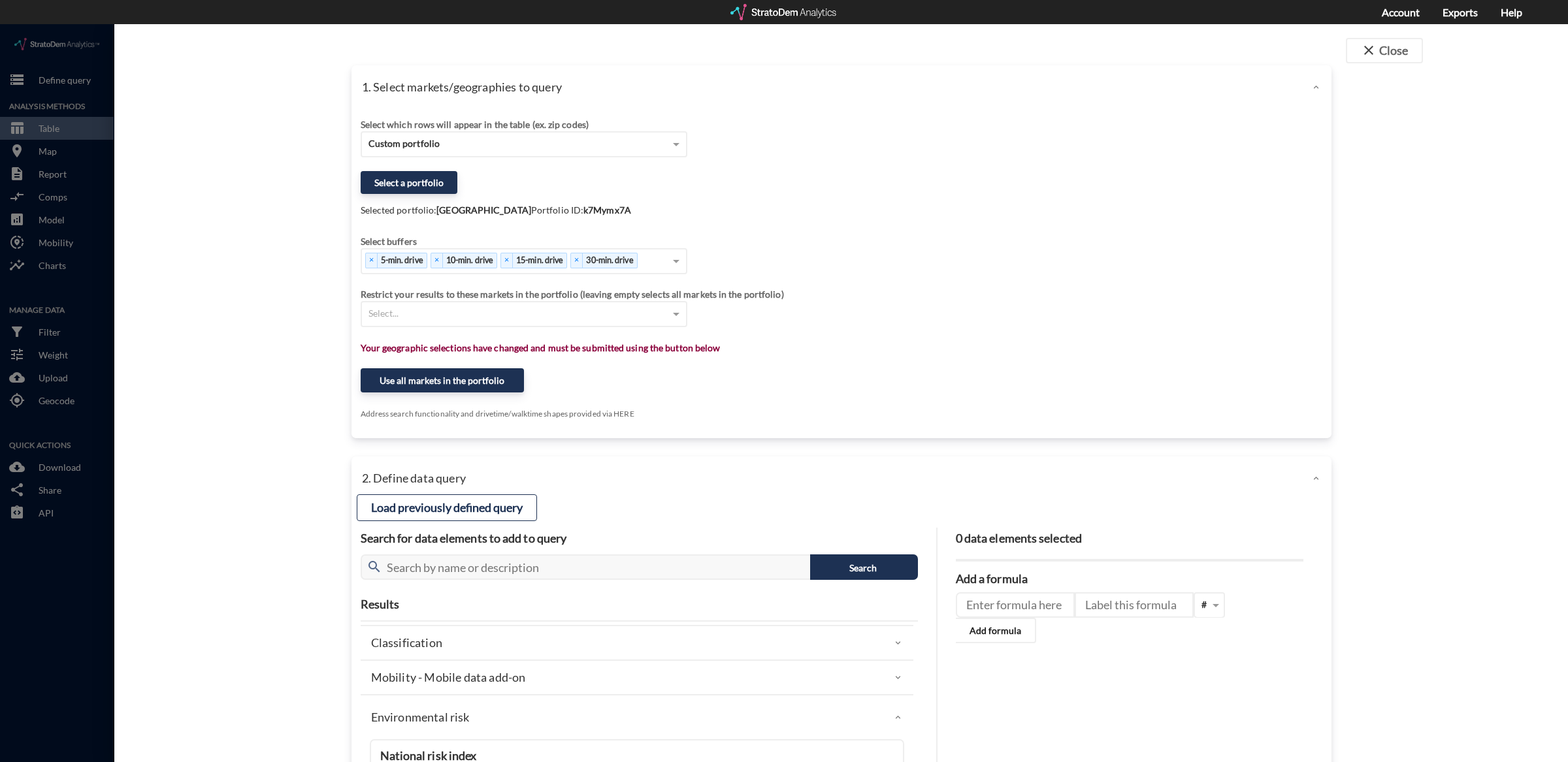
click div "Select which rows will appear in the table (ex. zip codes) Custom portfolio Sel…"
click strong "k7Mymx7A"
copy strong "k7Mymx7A"
click div "Select which rows will appear in the table (ex. zip codes) Custom portfolio Sel…"
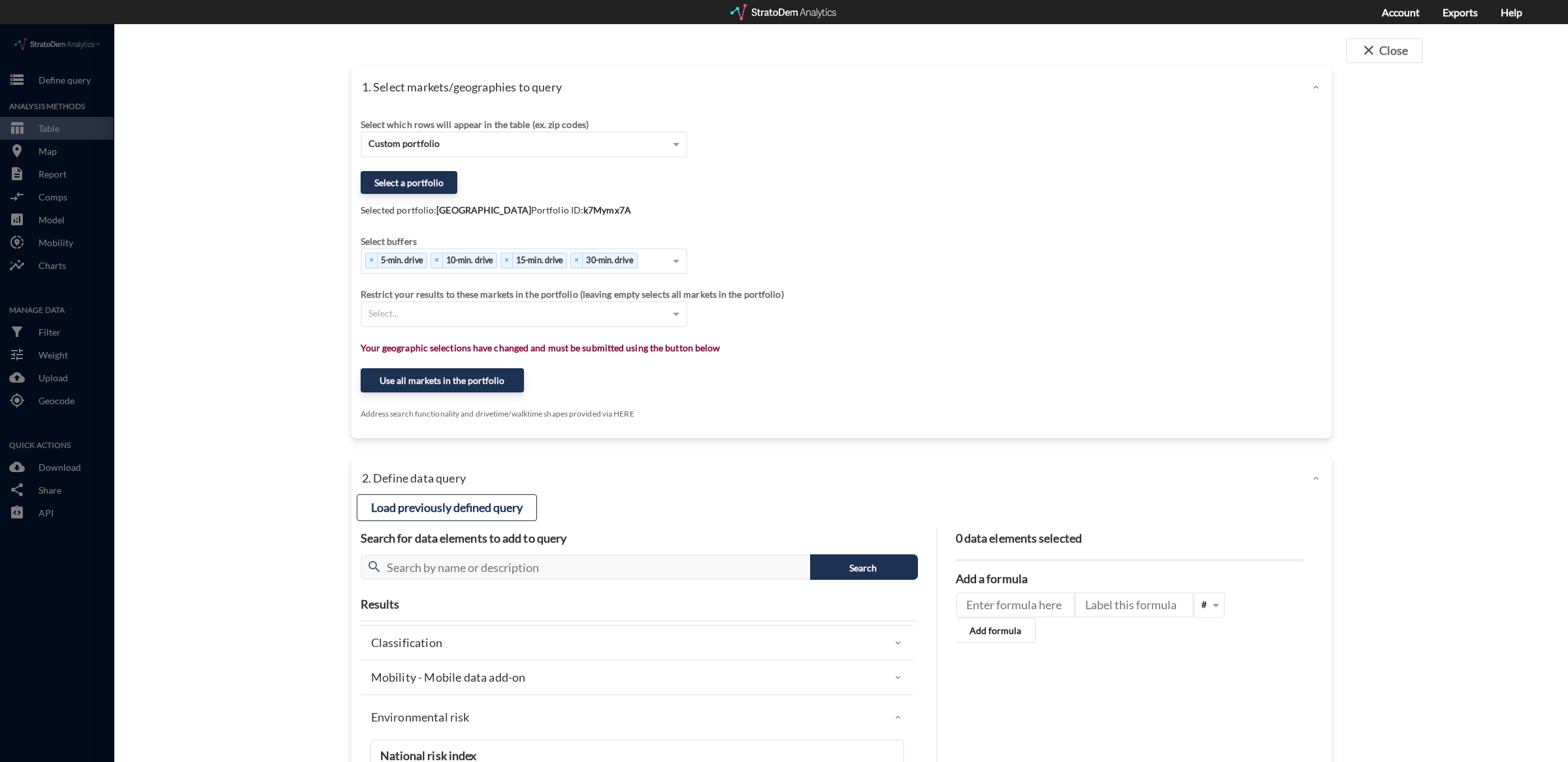
click strong "k7Mymx7A"
copy strong "k7Mymx7A"
click button "Use all markets in the portfolio"
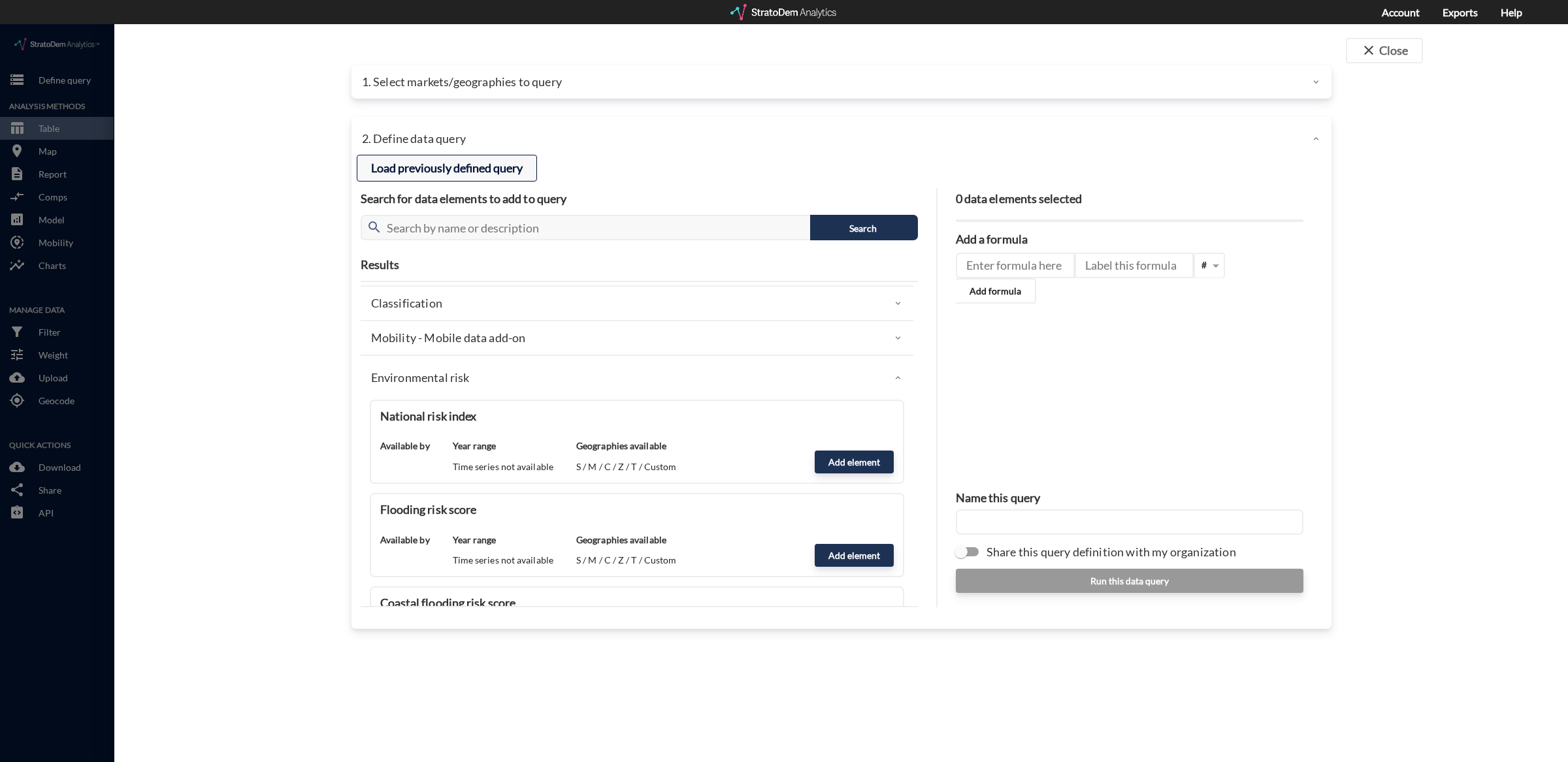
click button "Load previously defined query"
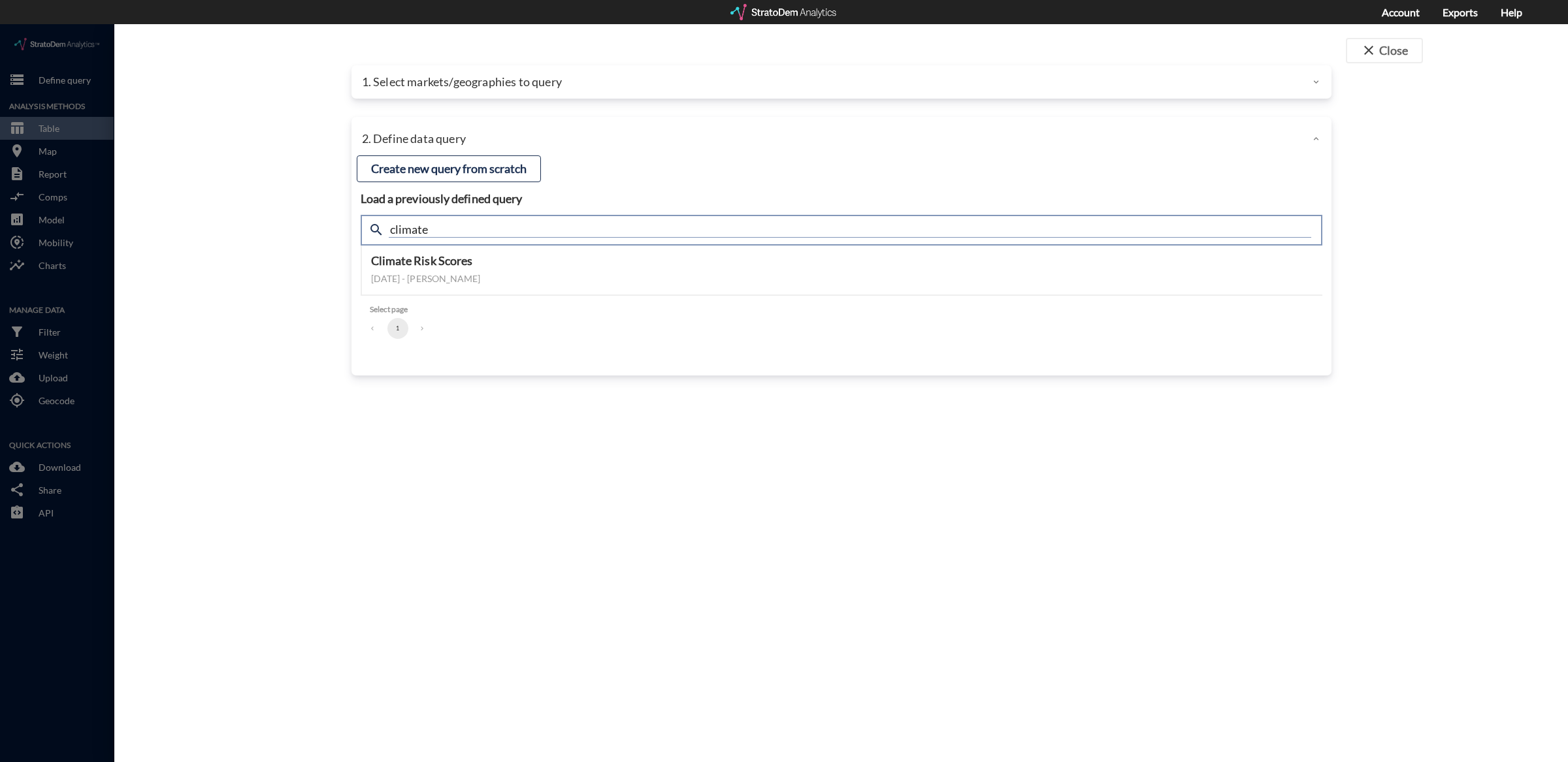
click input "climate"
type input "summary"
click div "close Close 1. Select markets/geographies to query Select which rows will appea…"
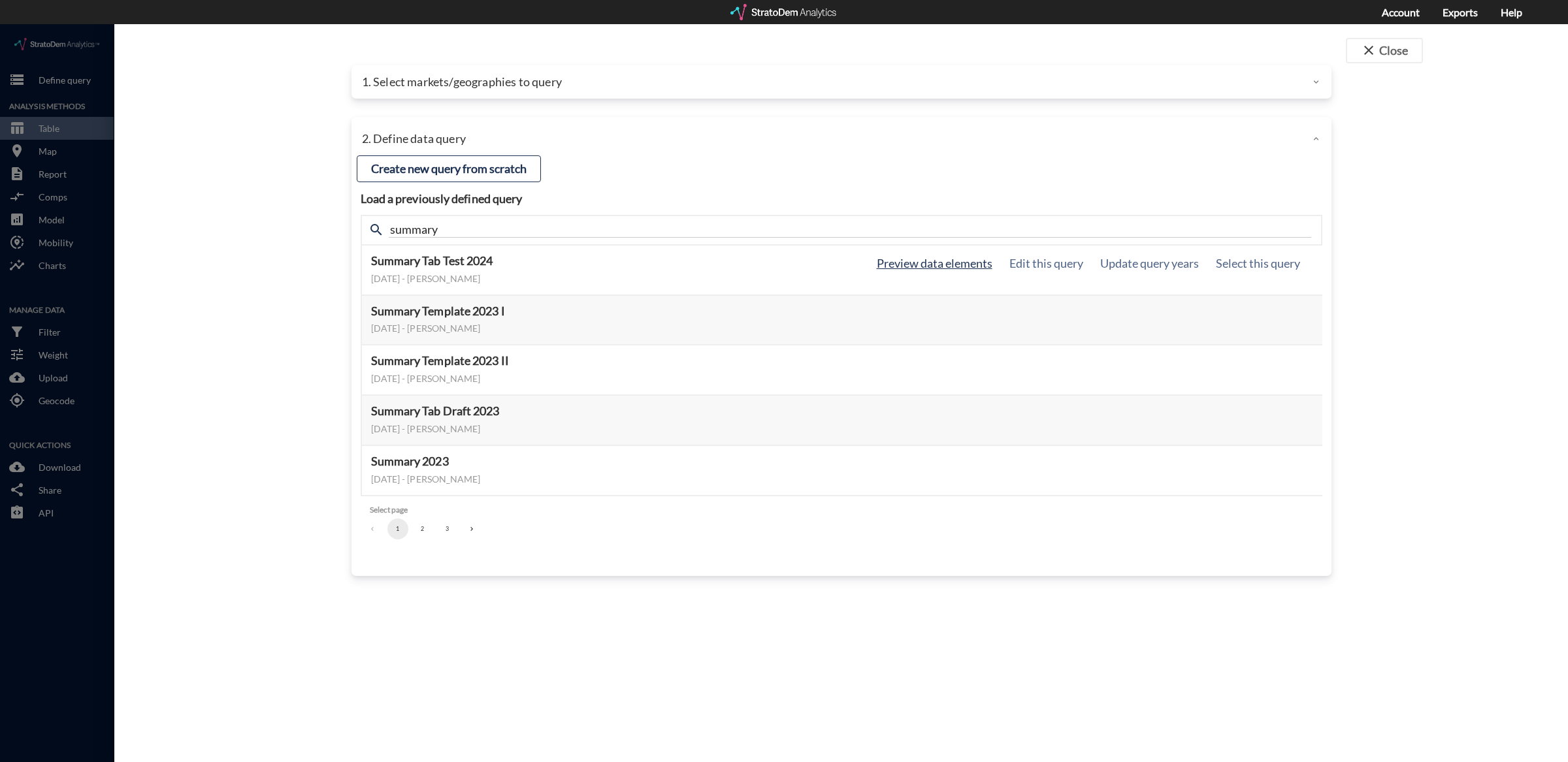
click button "Preview data elements"
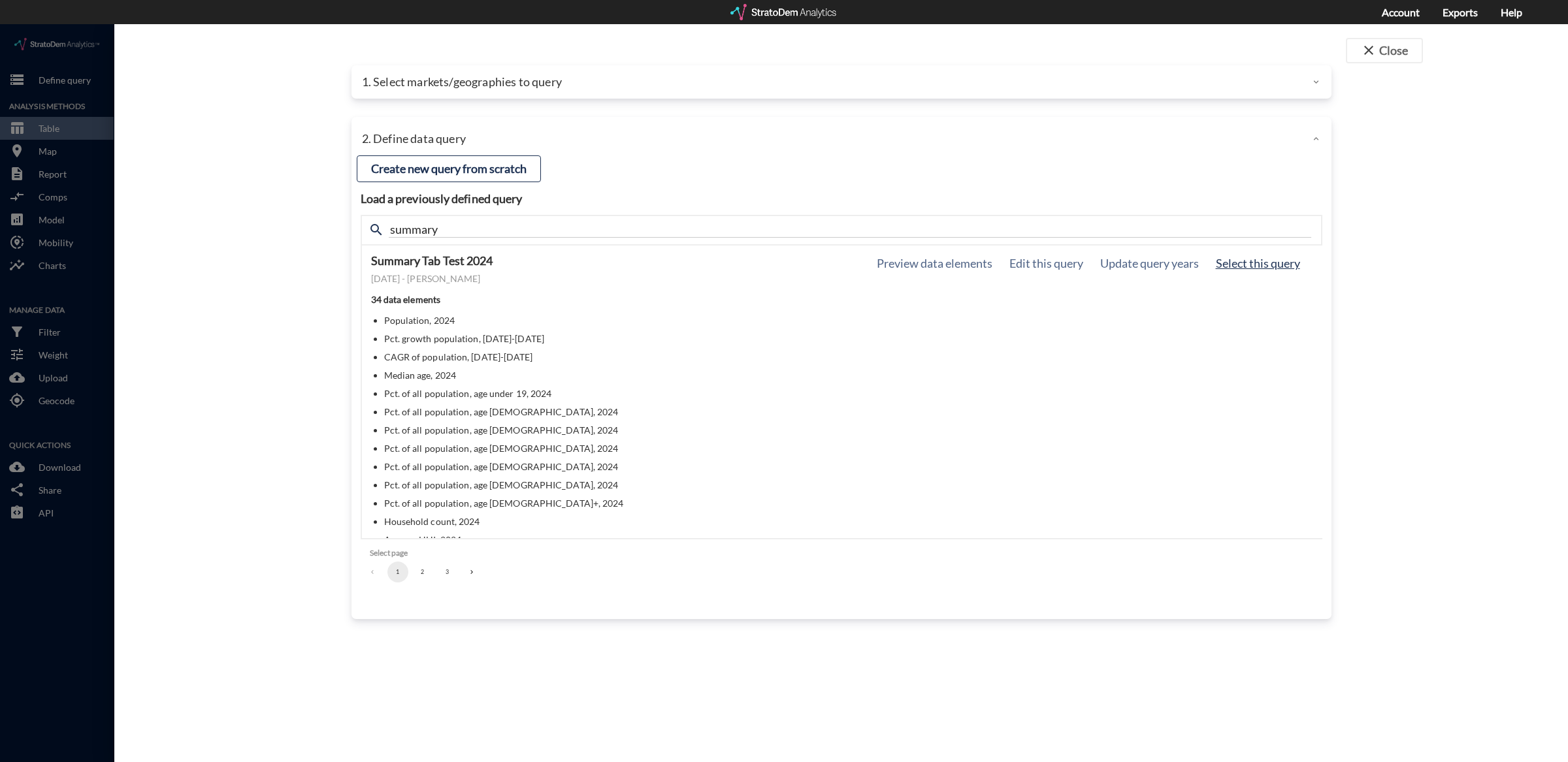
click button "Select this query"
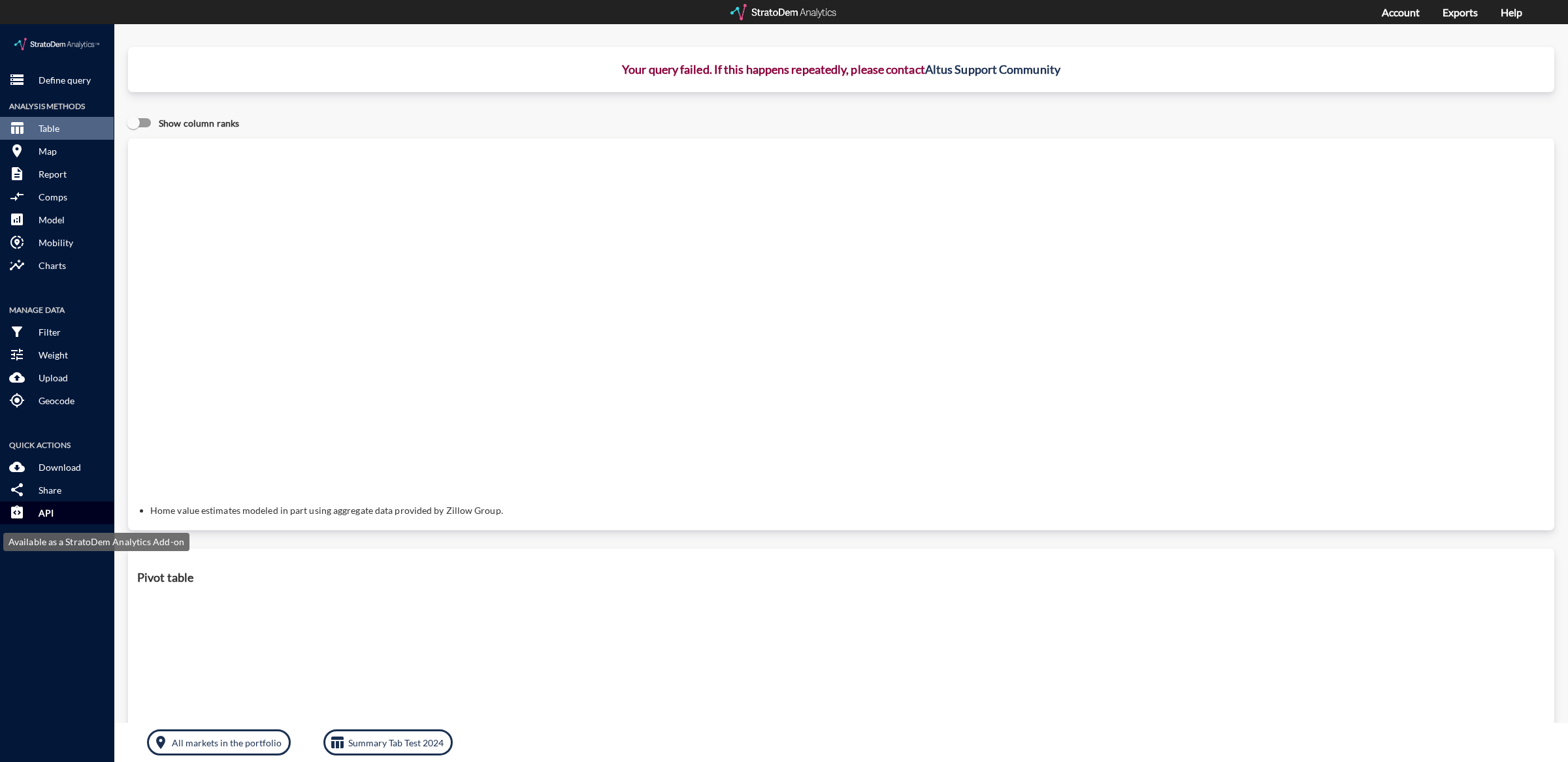
click button "integration_instructions API"
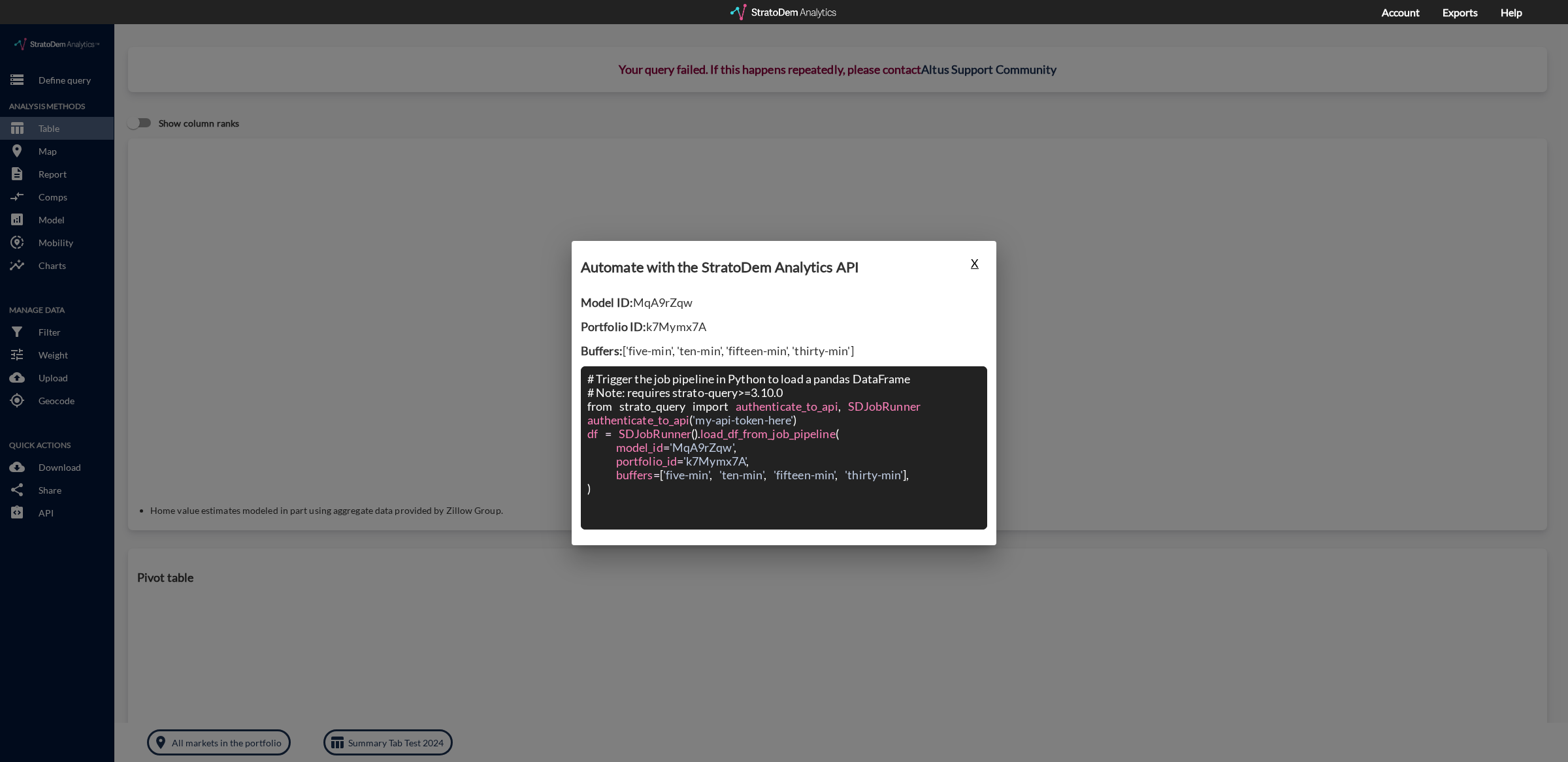
click button "X"
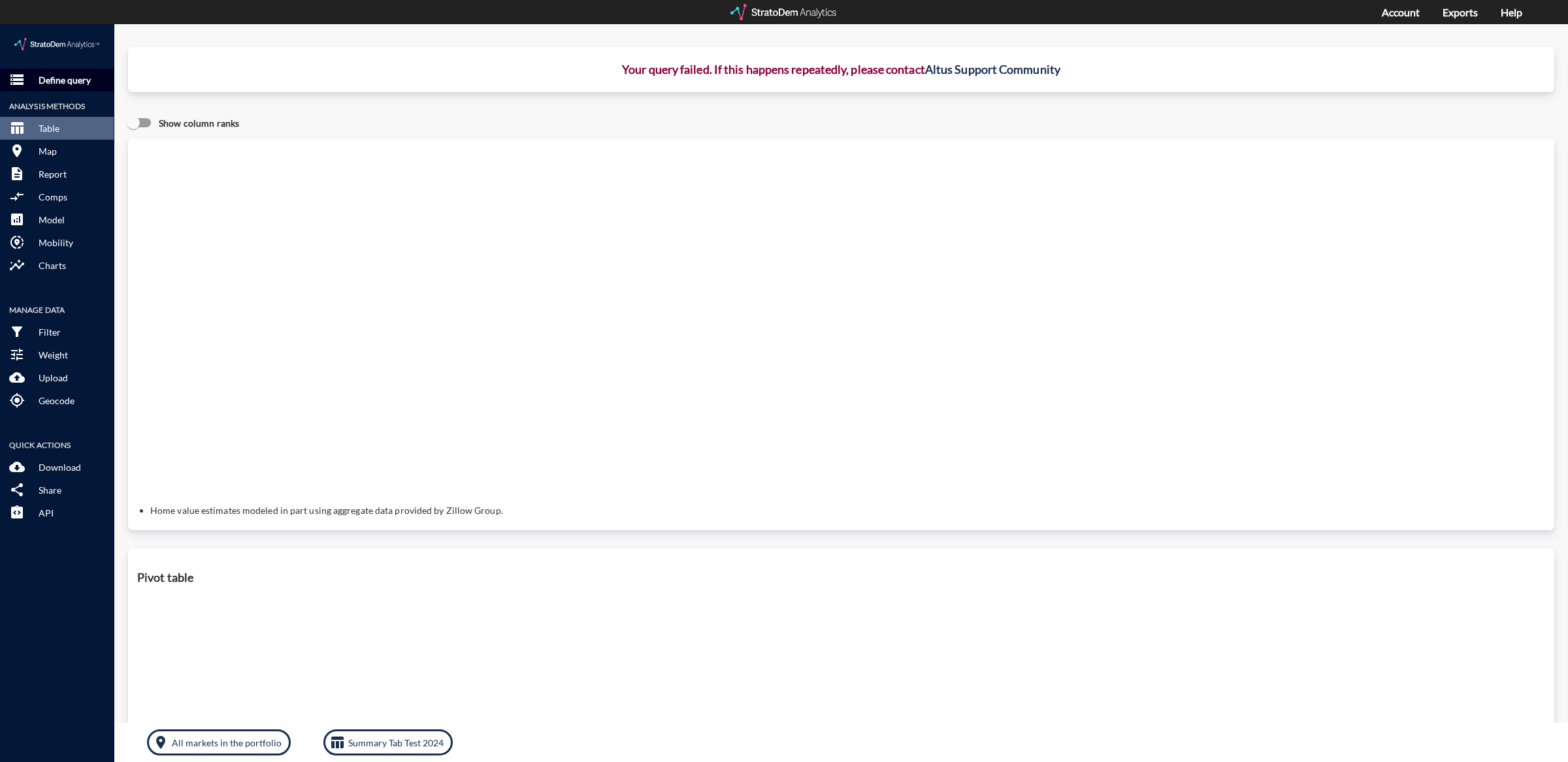
click p "Define query"
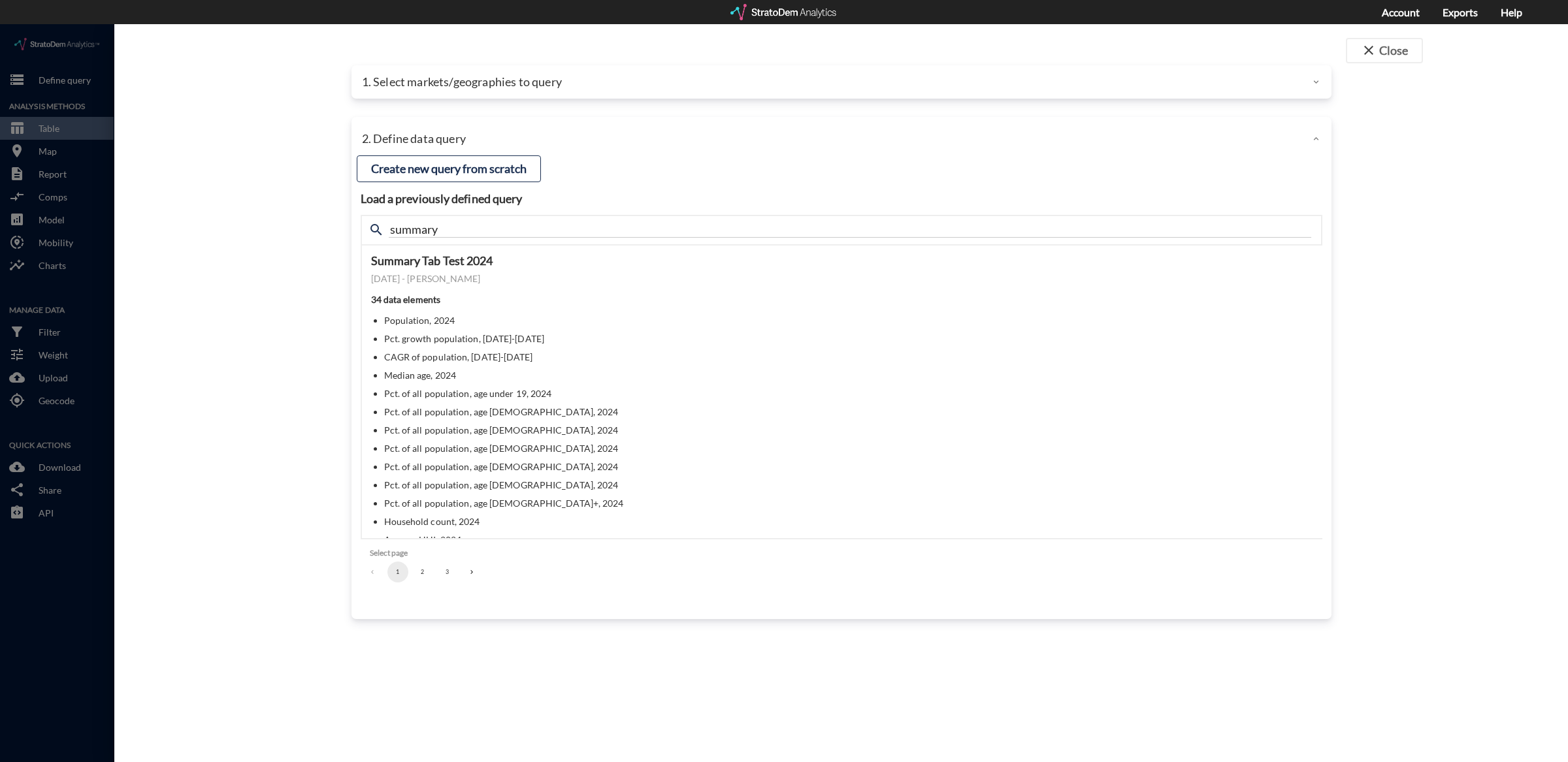
click div "1. Select markets/geographies to query"
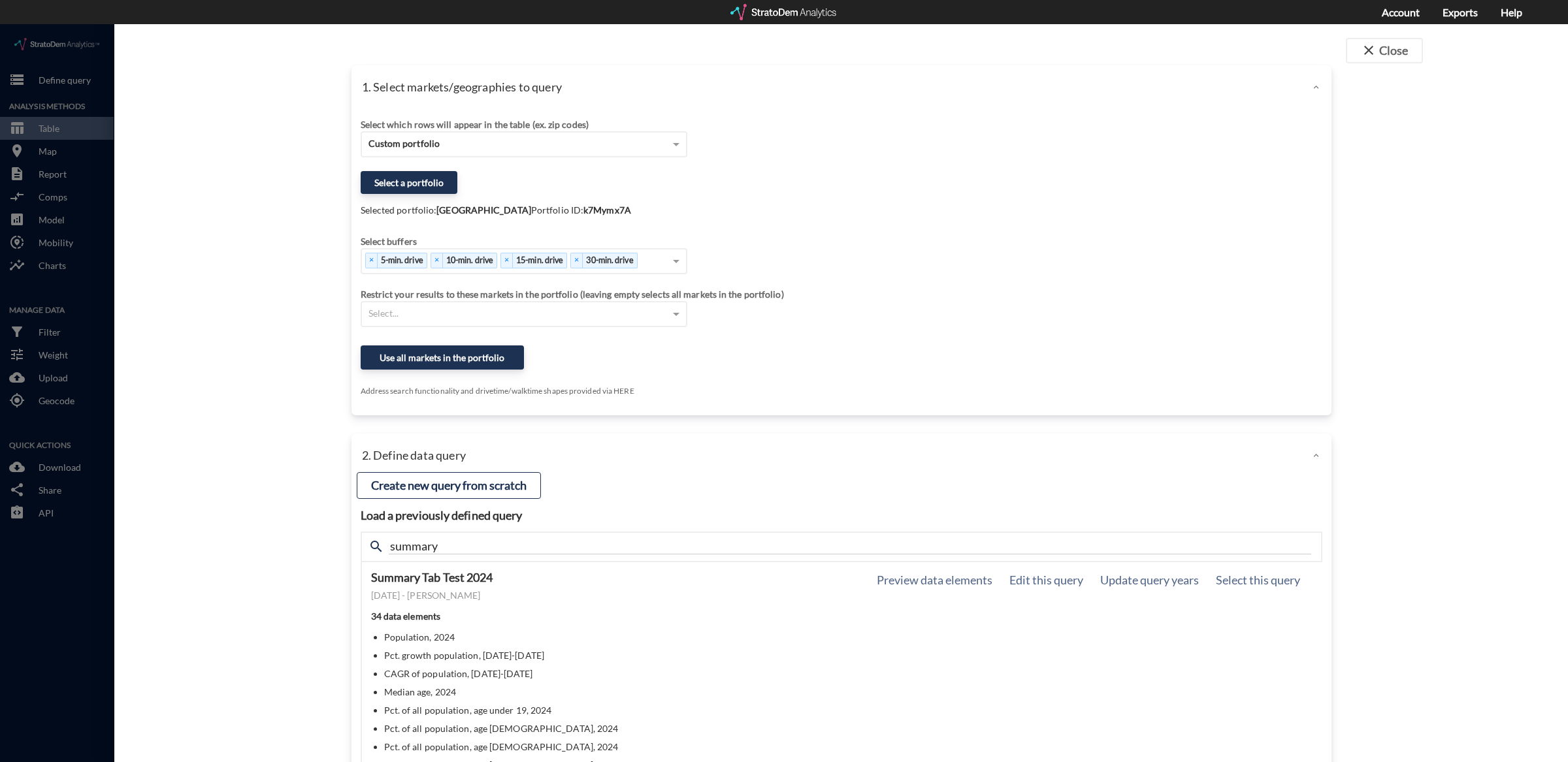
click li "Pct. of all population, age 35 to 44, 2024"
click div "Select which rows will appear in the table (ex. zip codes)"
click div "Custom portfolio"
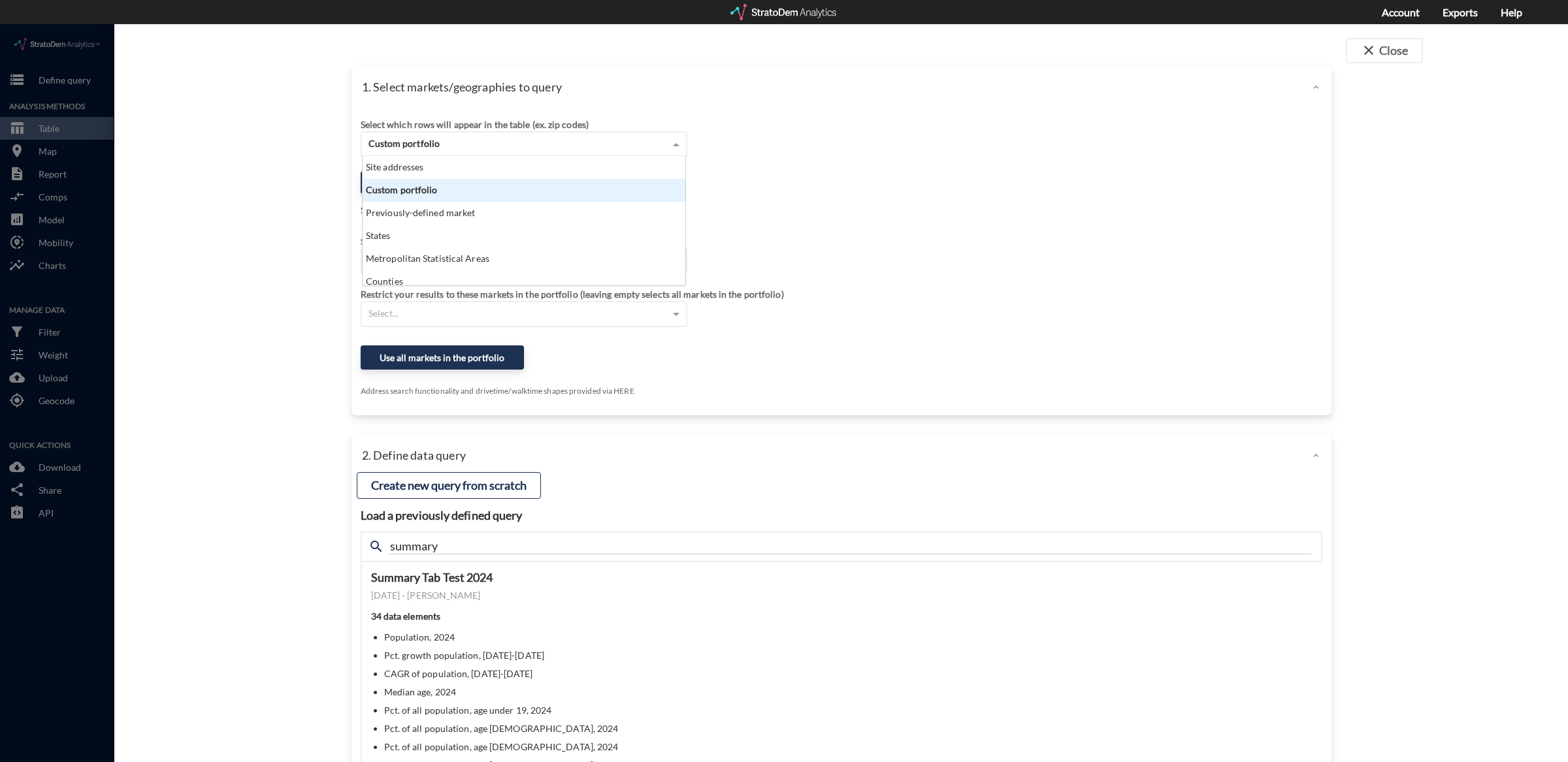
scroll to position [118, 315]
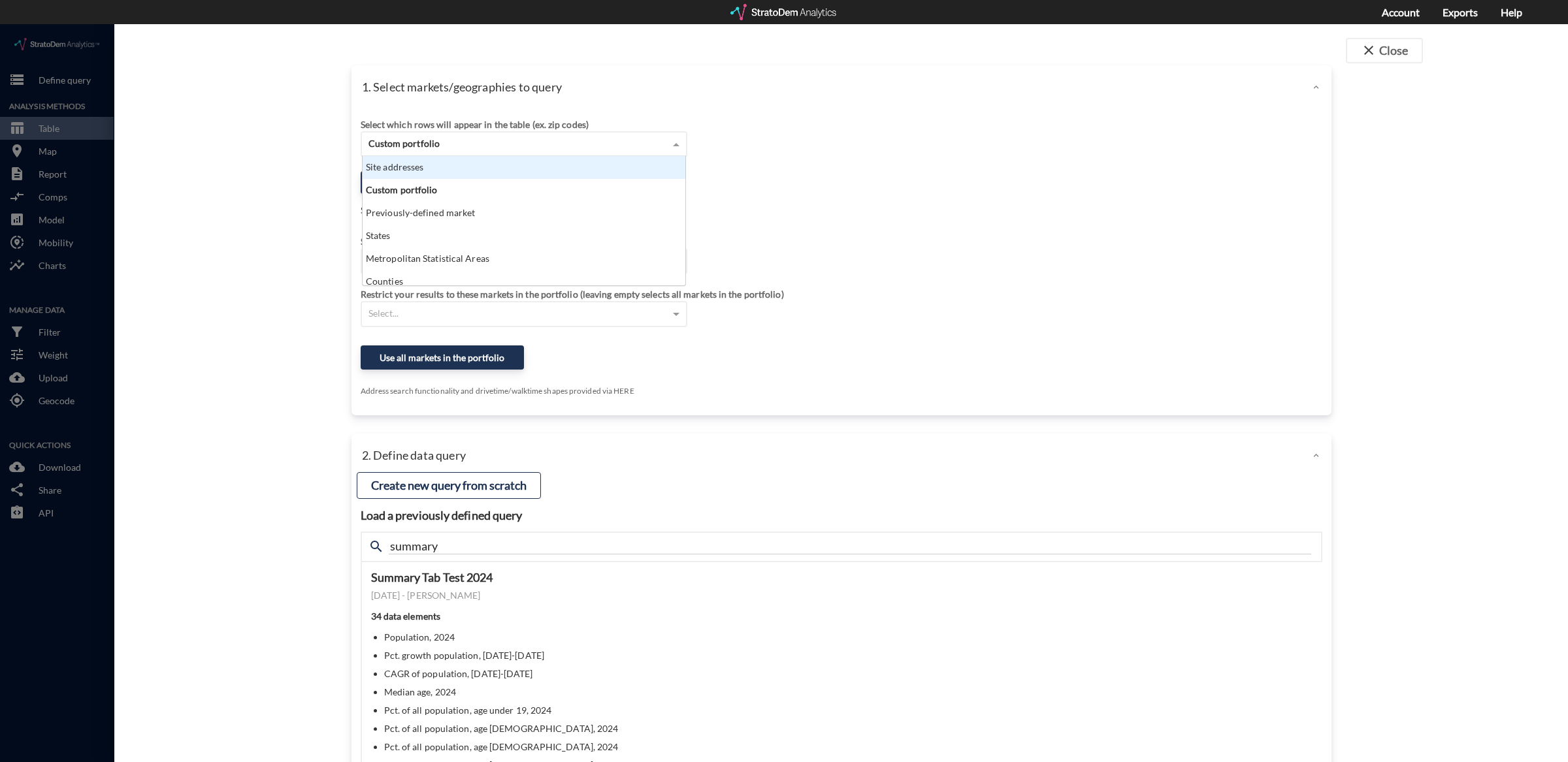
click div "Site addresses"
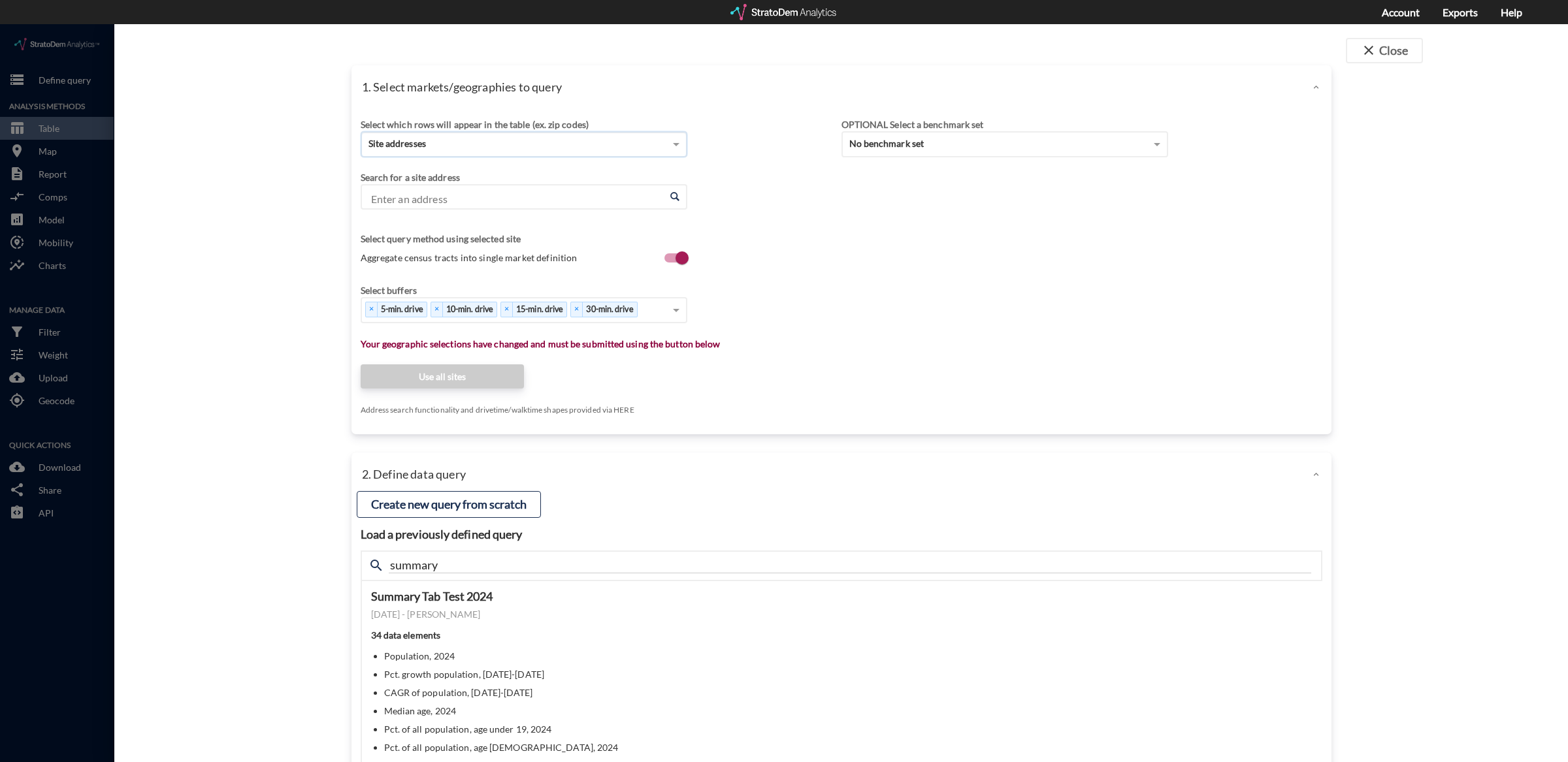
click input "Enter an address"
click li "700 W Cavalcade St, Houston, Texas"
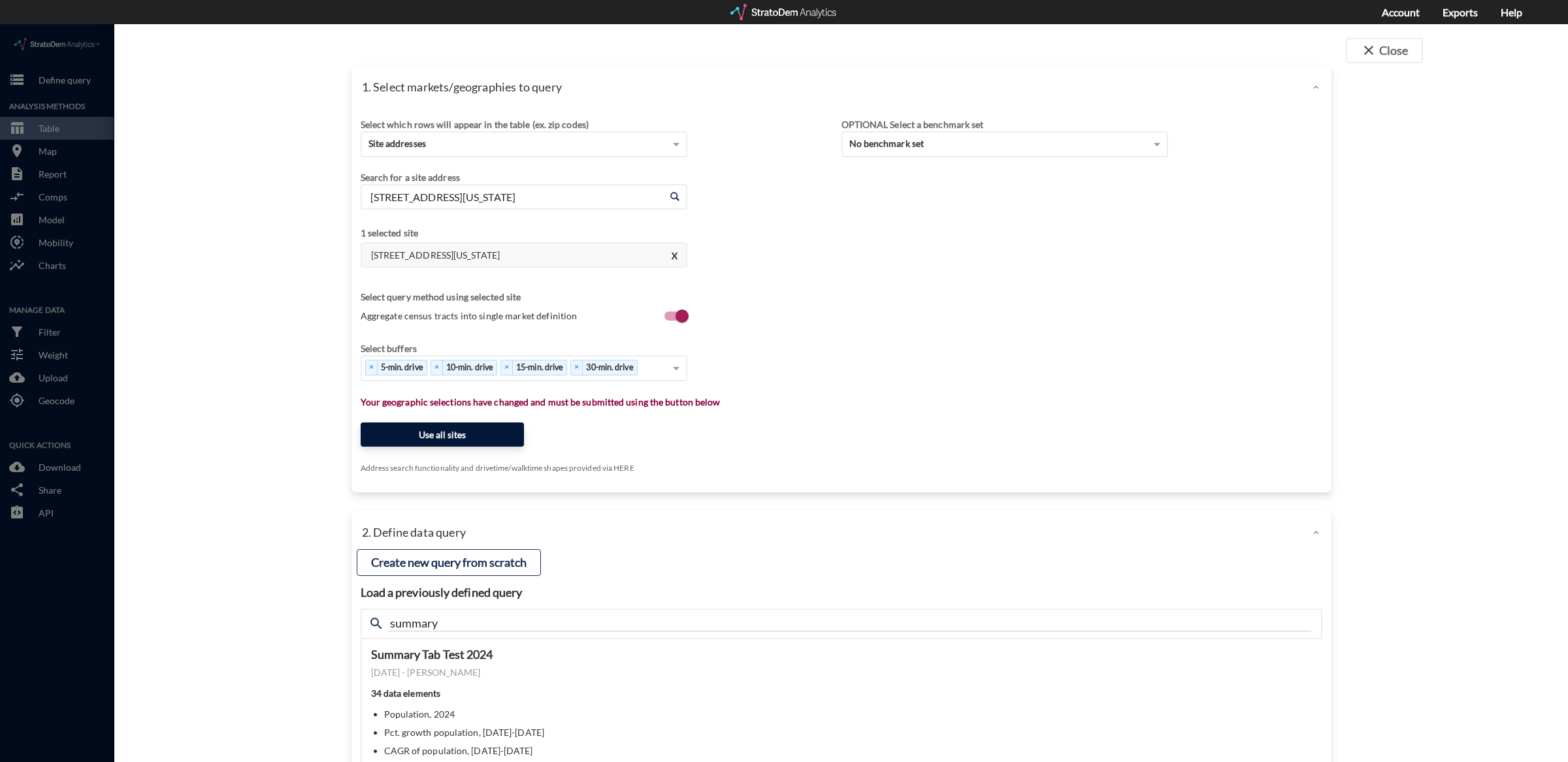
type input "700 W Cavalcade St, Houston, Texas"
click button "Use all sites"
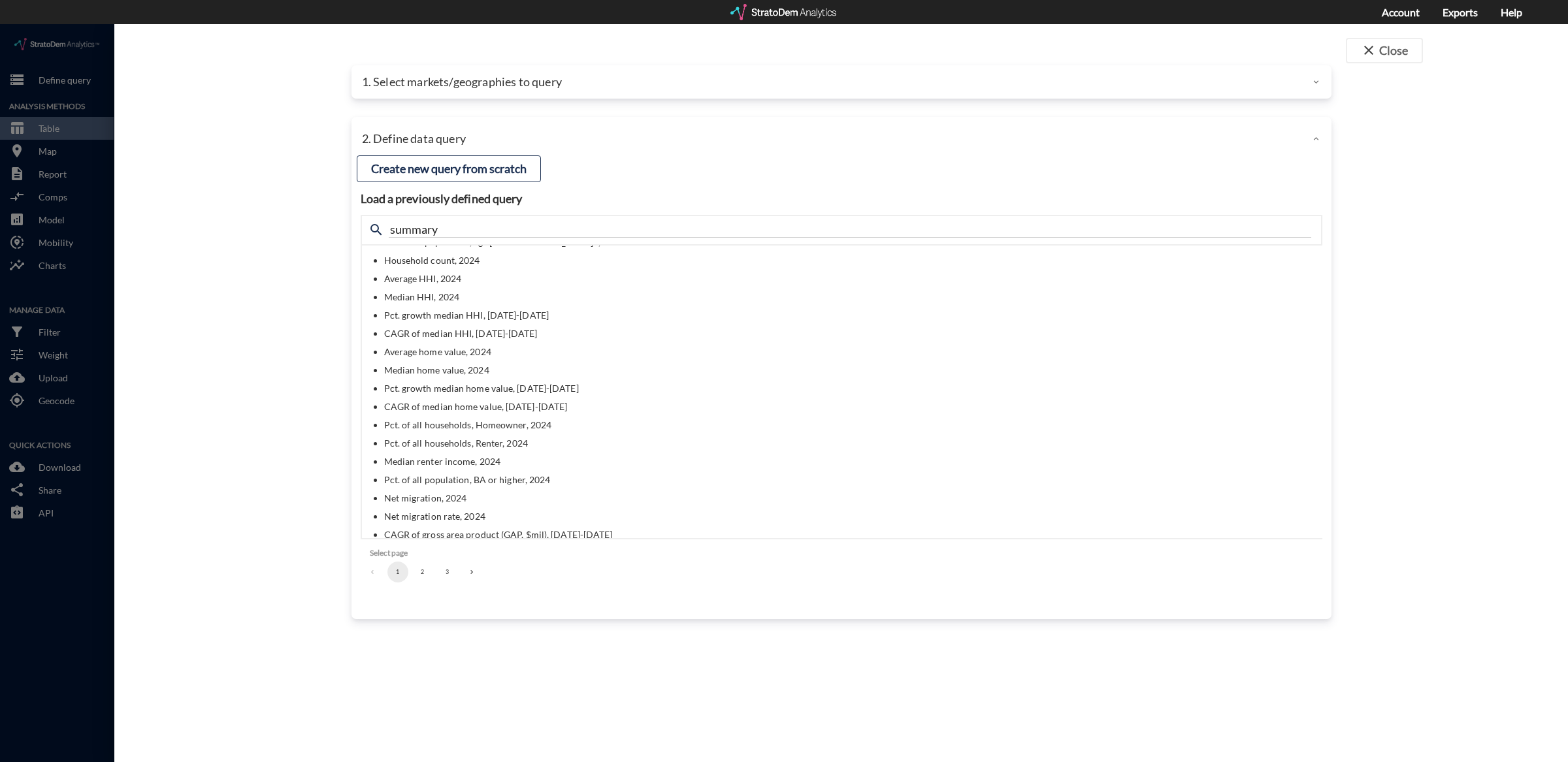
scroll to position [0, 0]
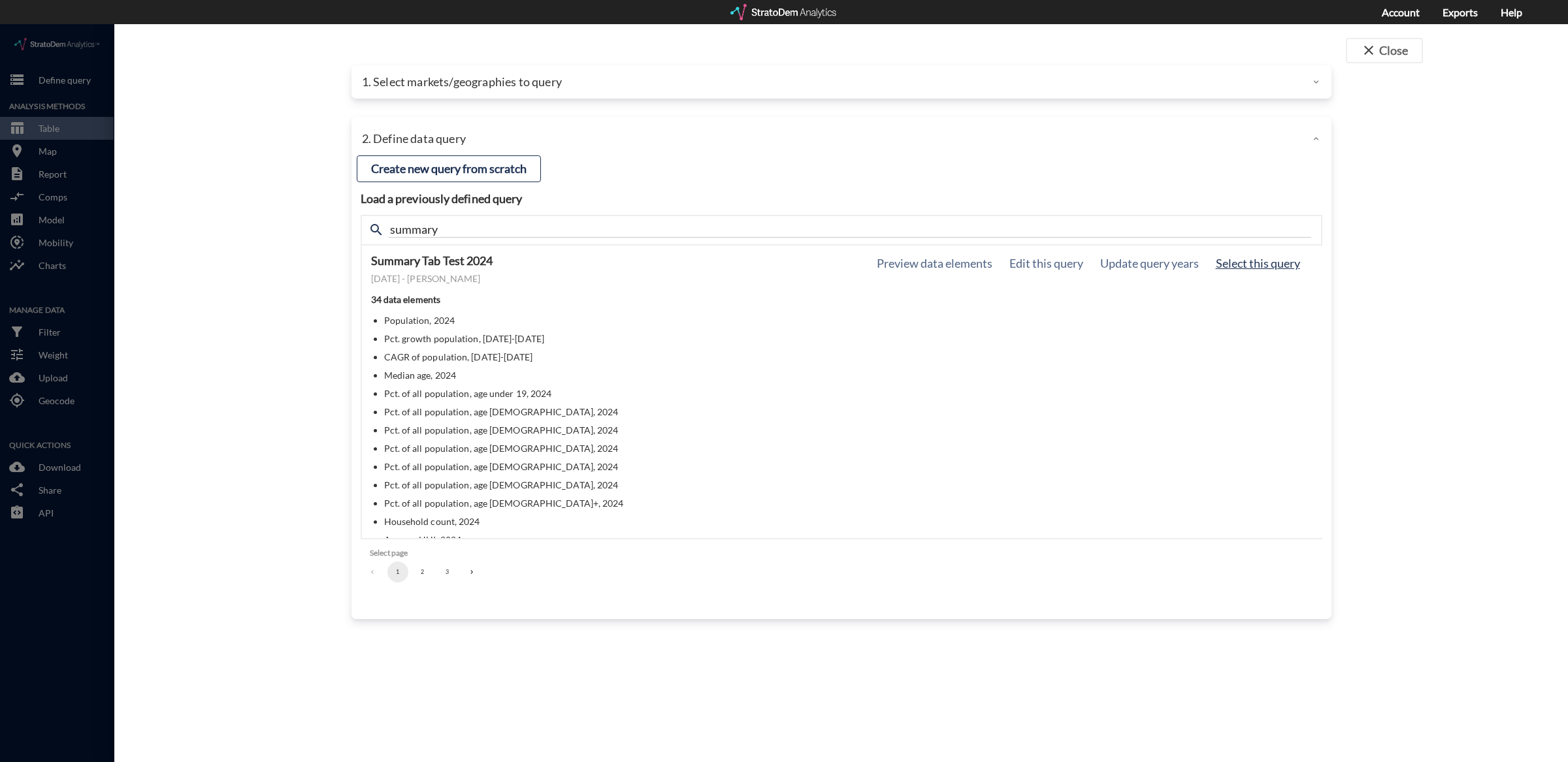
click button "Select this query"
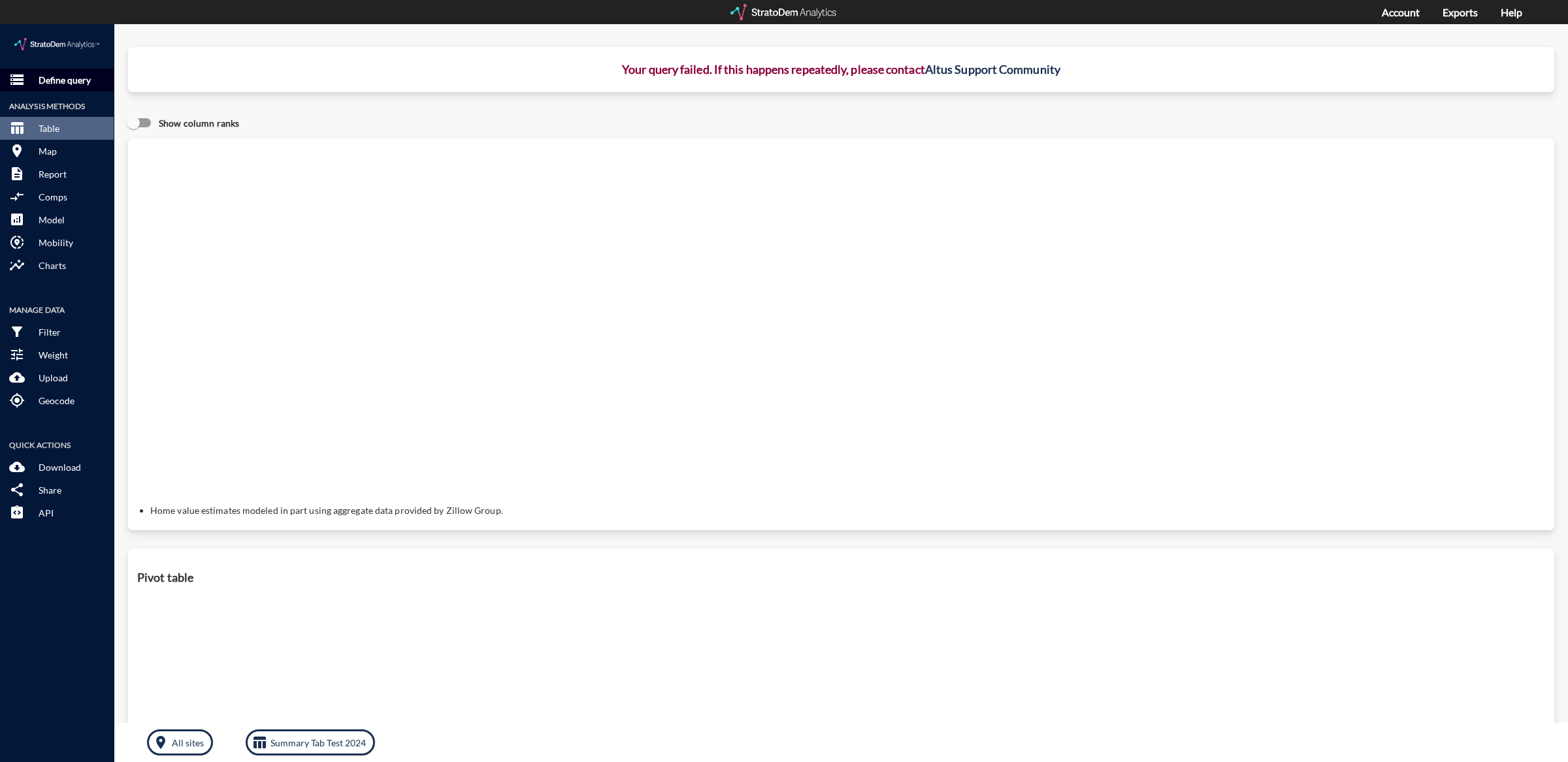
click button "storage Define query"
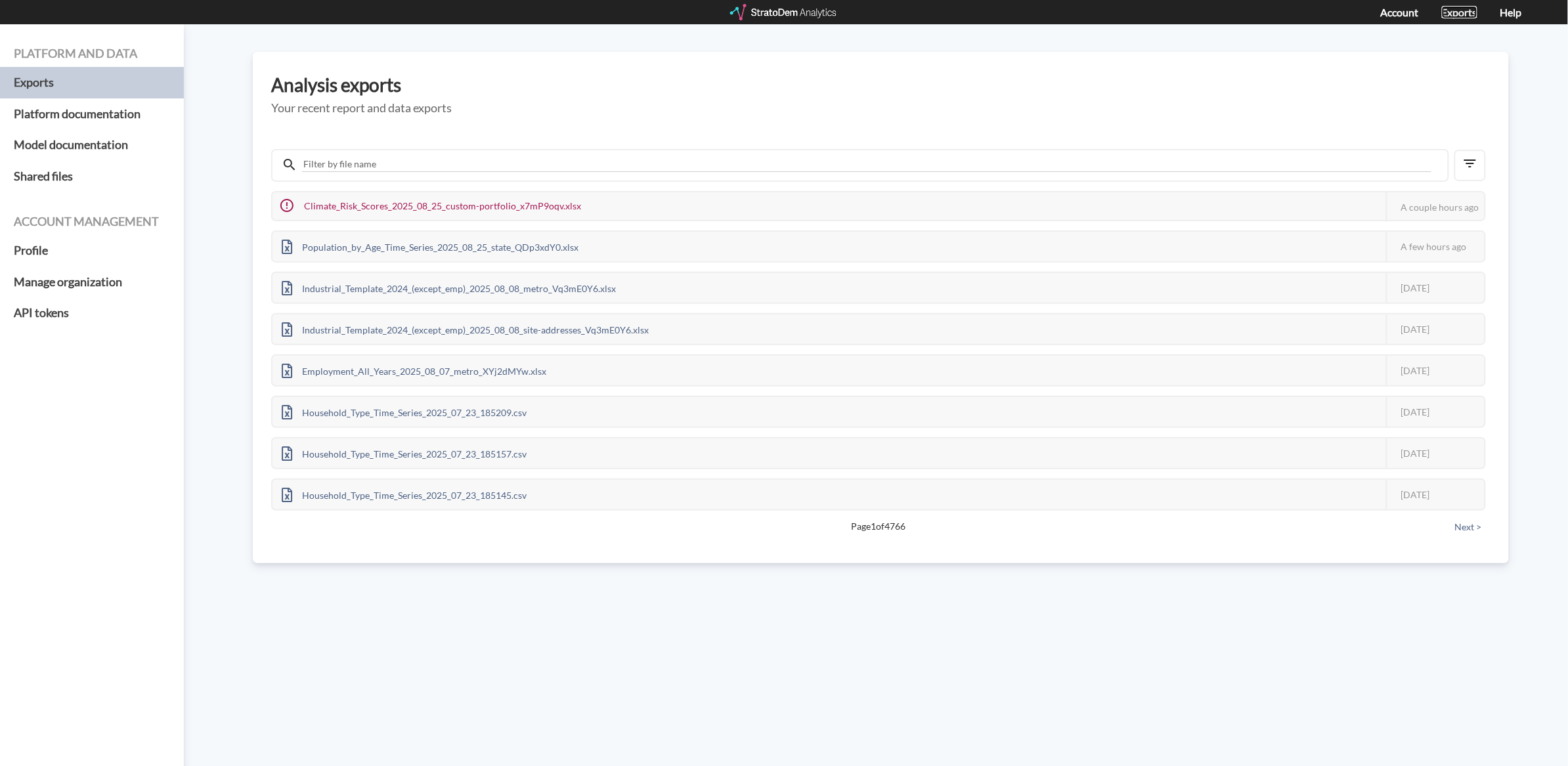
click at [1468, 11] on link "Exports" at bounding box center [1459, 11] width 36 height 12
click at [1401, 16] on link "Account" at bounding box center [1399, 11] width 38 height 12
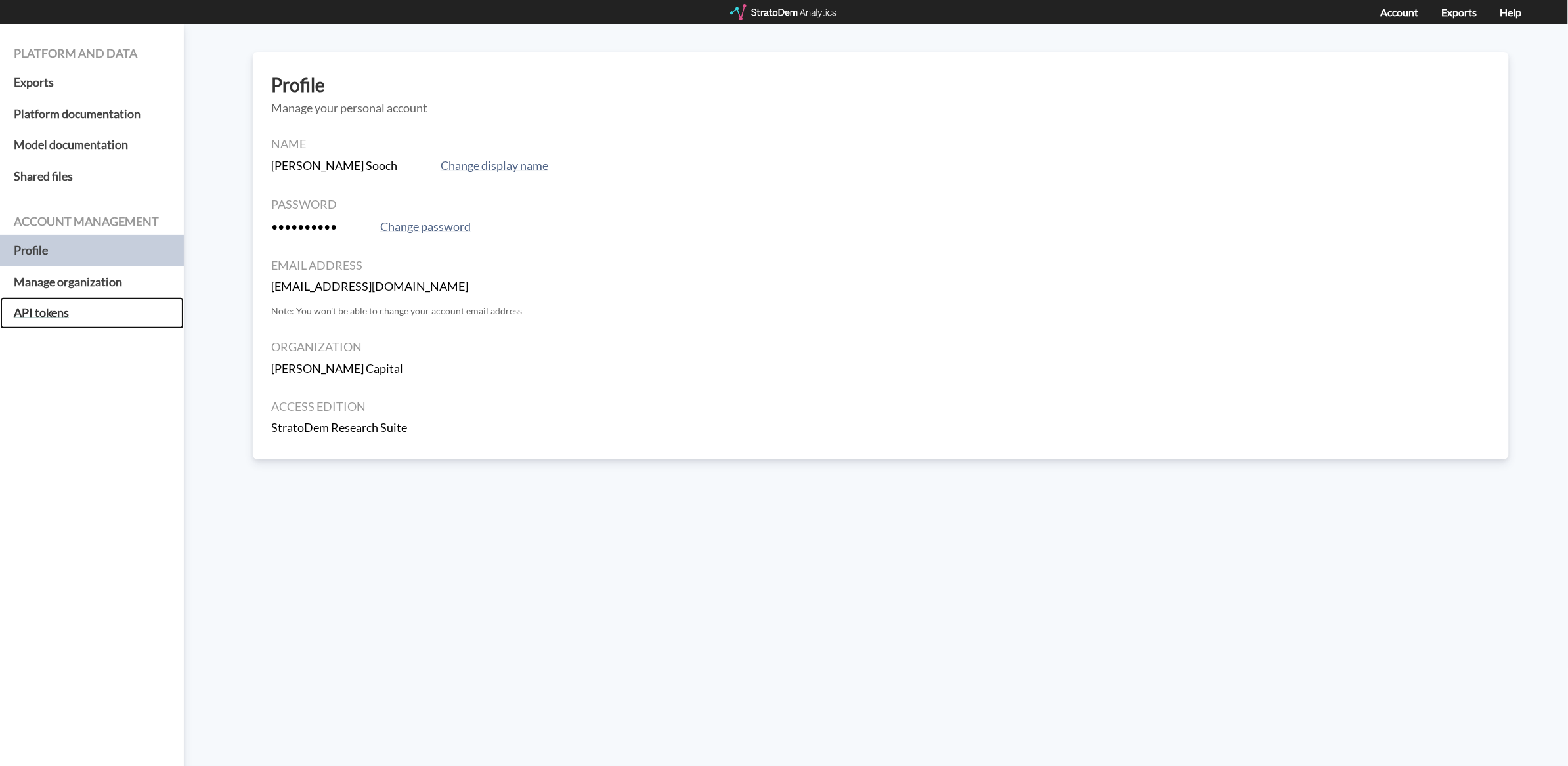
click at [99, 316] on h5 "API tokens" at bounding box center [92, 313] width 184 height 32
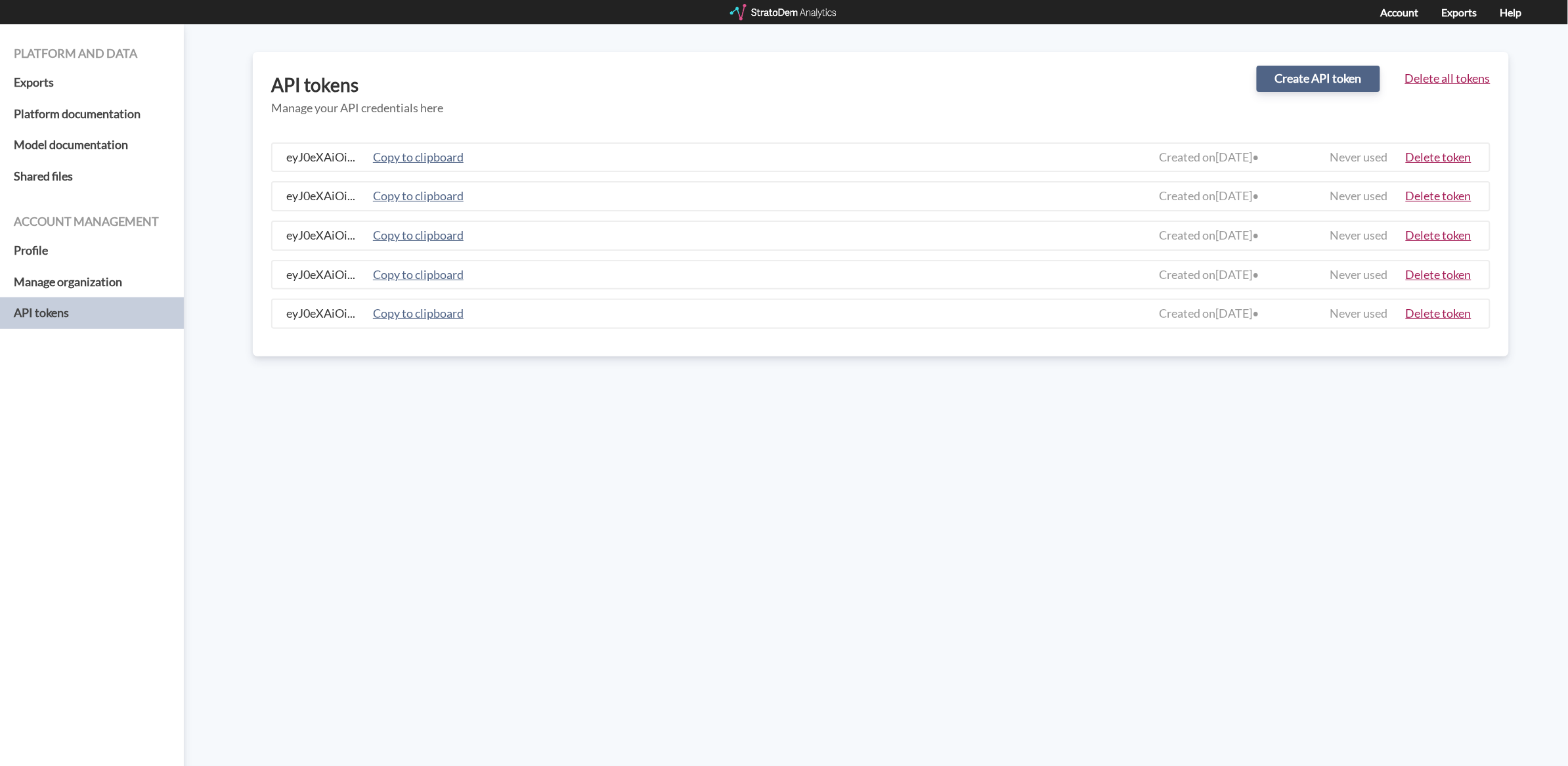
click at [1275, 71] on button "Create API token" at bounding box center [1318, 79] width 123 height 26
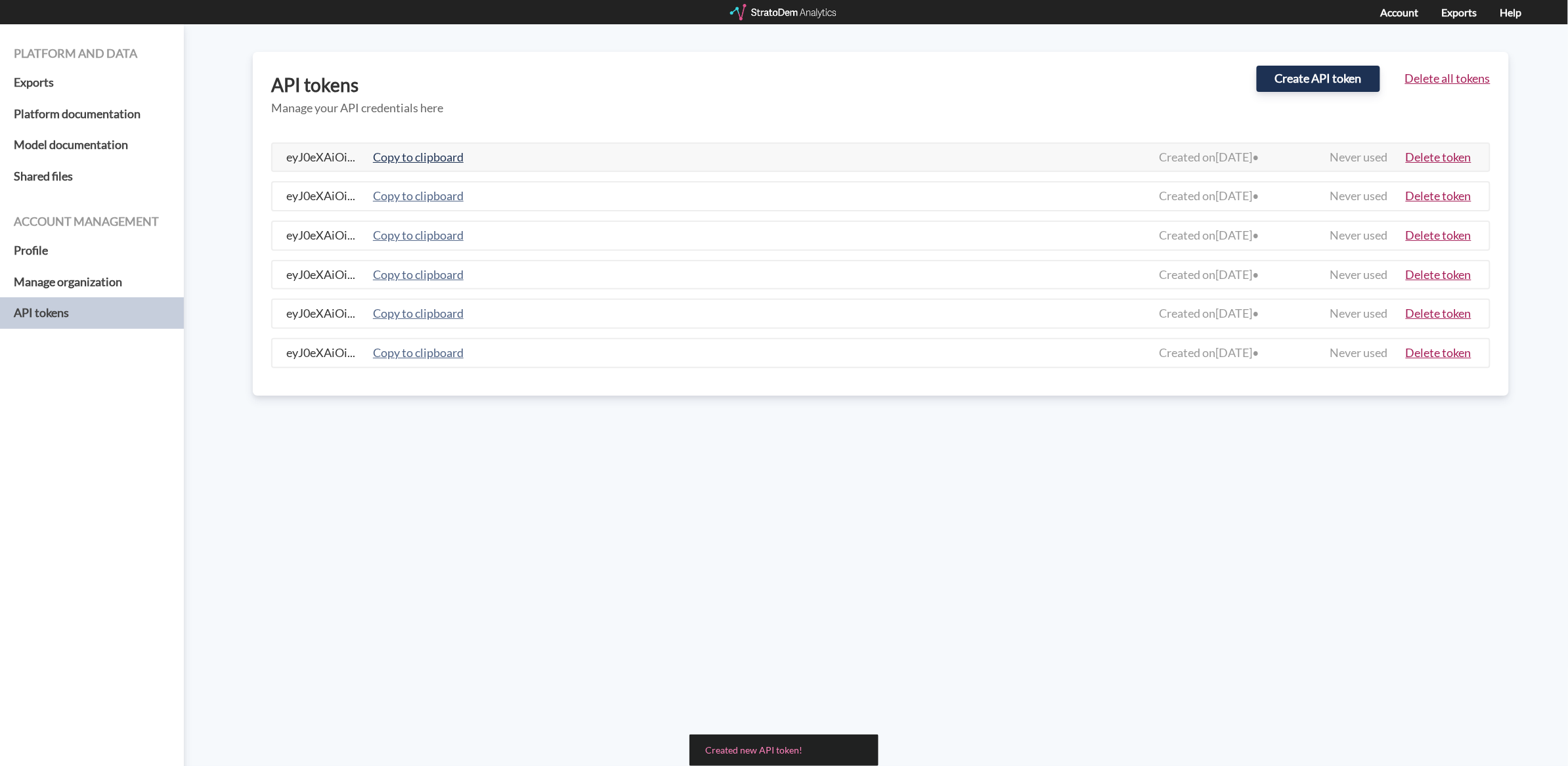
click at [411, 152] on button "Copy to clipboard" at bounding box center [418, 157] width 98 height 19
